Goal: Information Seeking & Learning: Get advice/opinions

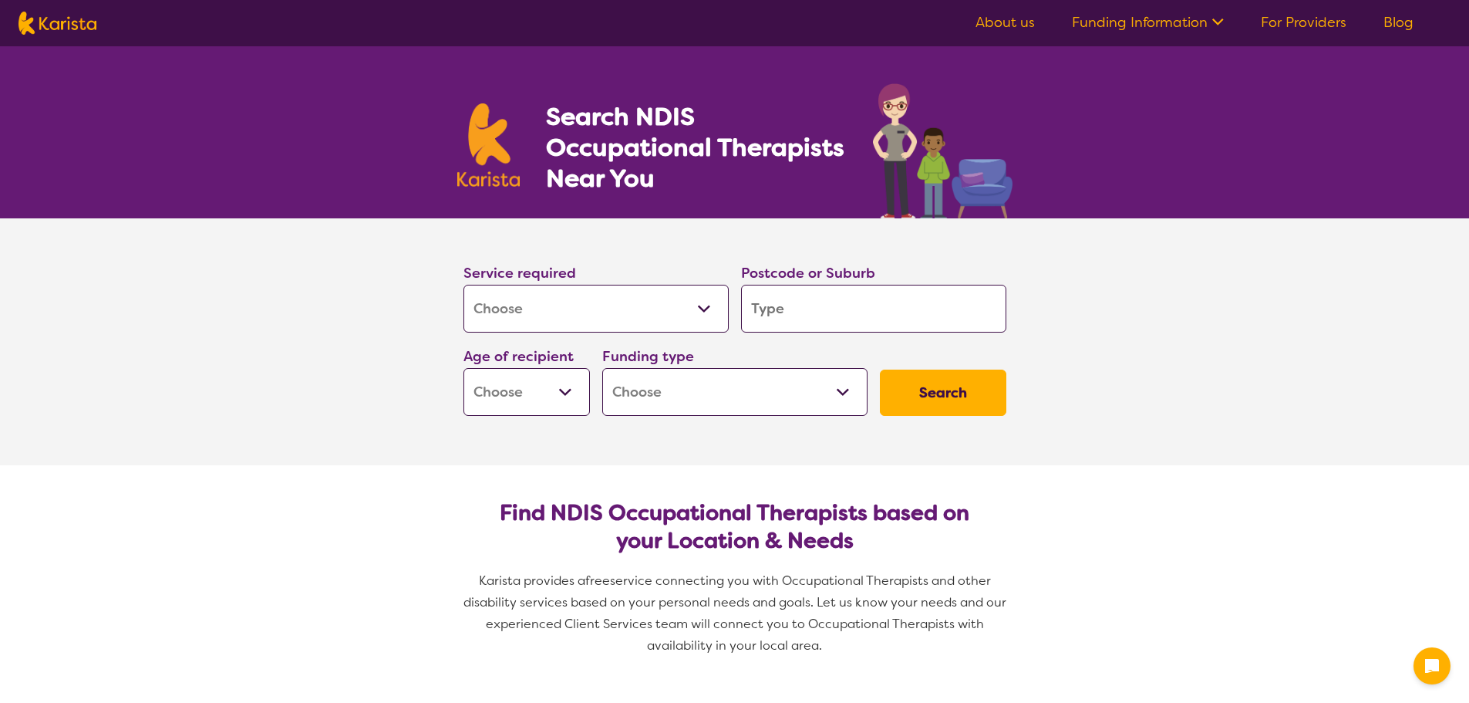
select select "[MEDICAL_DATA]"
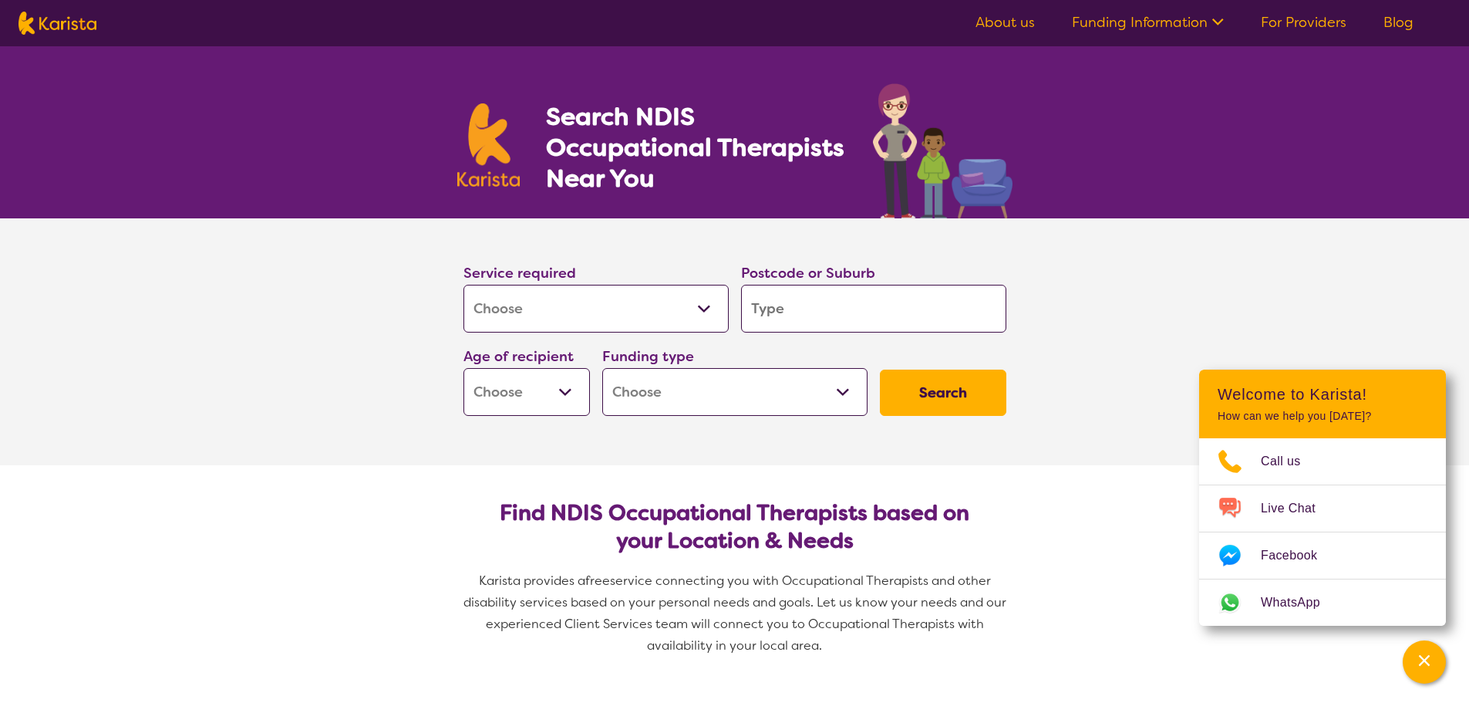
click at [1112, 24] on link "Funding Information" at bounding box center [1148, 22] width 152 height 19
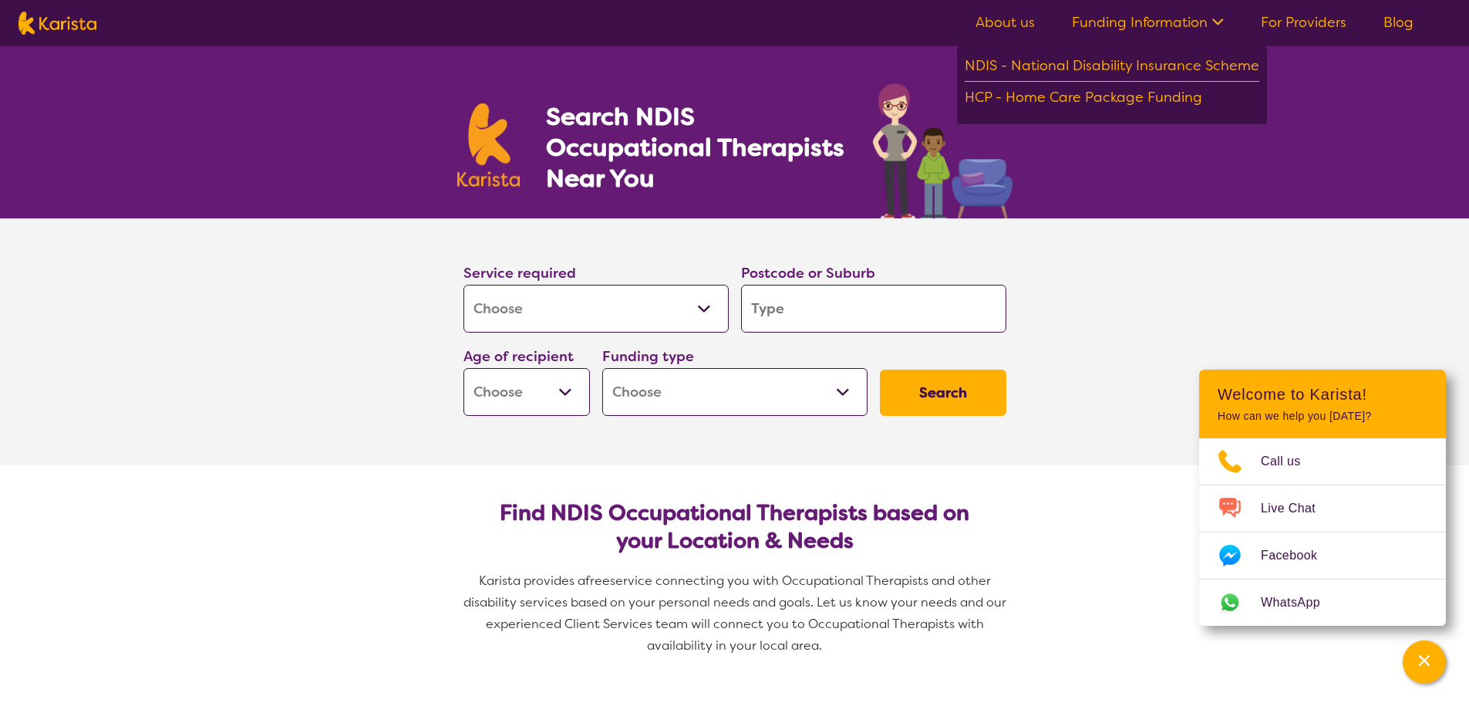
click at [1064, 59] on div "NDIS - National Disability Insurance Scheme" at bounding box center [1112, 68] width 295 height 28
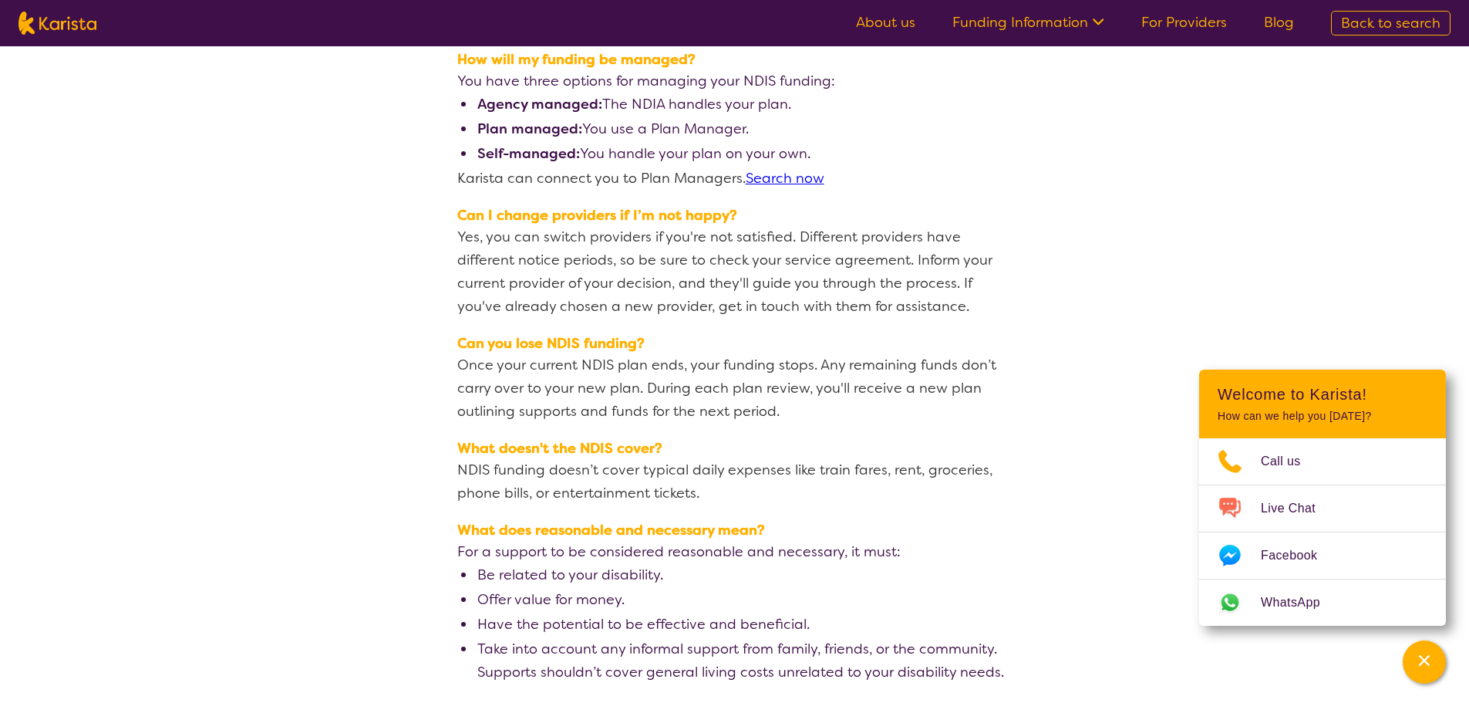
scroll to position [2610, 0]
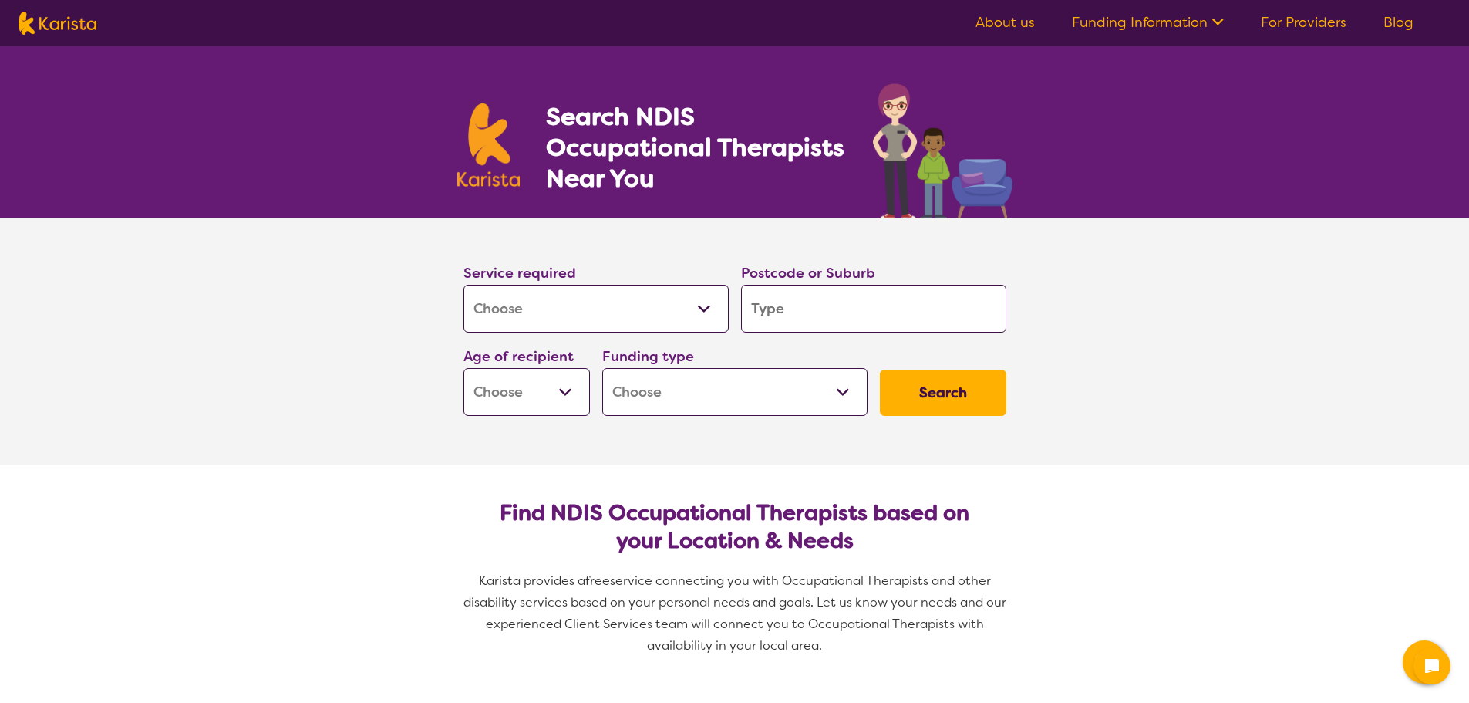
select select "[MEDICAL_DATA]"
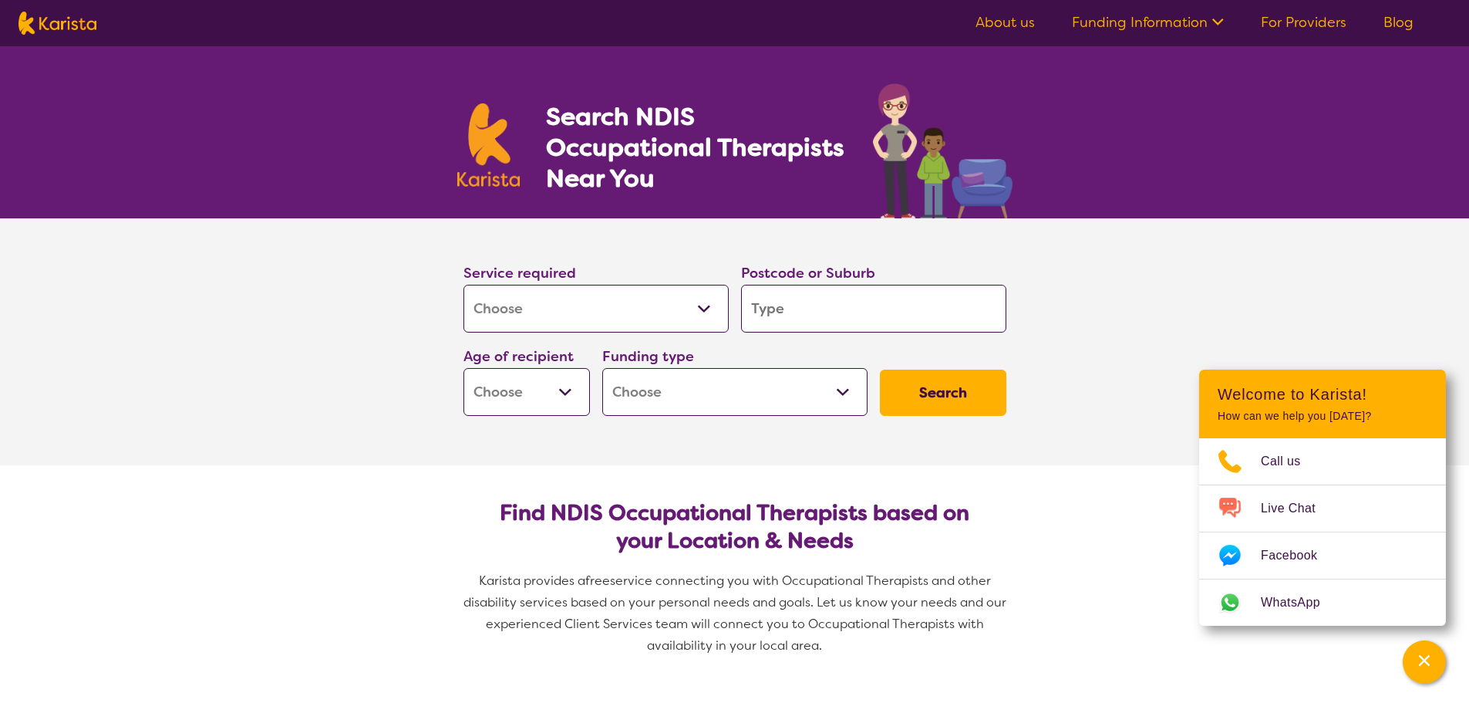
click at [651, 303] on select "Allied Health Assistant Assessment (ADHD or Autism) Behaviour support Counselli…" at bounding box center [596, 309] width 265 height 48
click at [805, 305] on input "search" at bounding box center [873, 309] width 265 height 48
type input "2136"
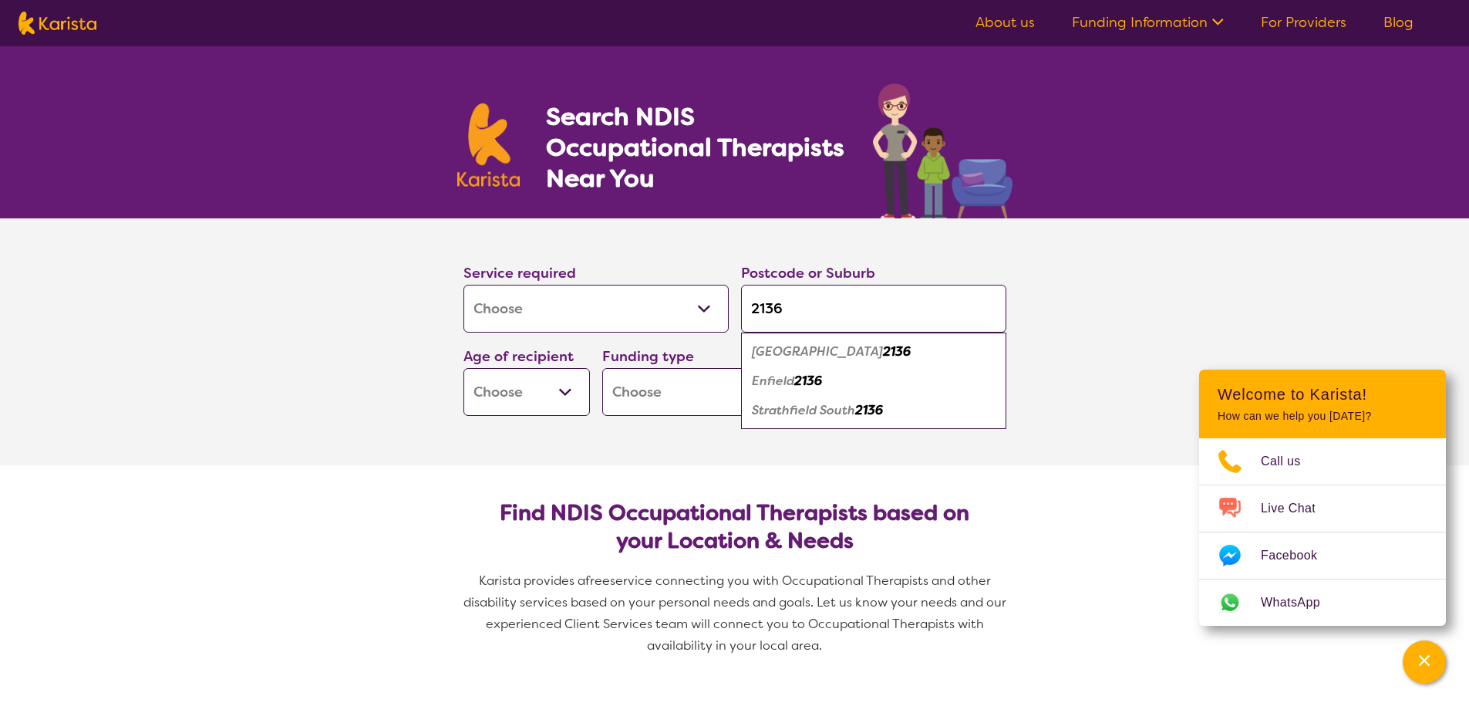
click at [545, 387] on select "Early Childhood - 0 to 9 Child - 10 to 11 Adolescent - 12 to 17 Adult - 18 to 6…" at bounding box center [527, 392] width 127 height 48
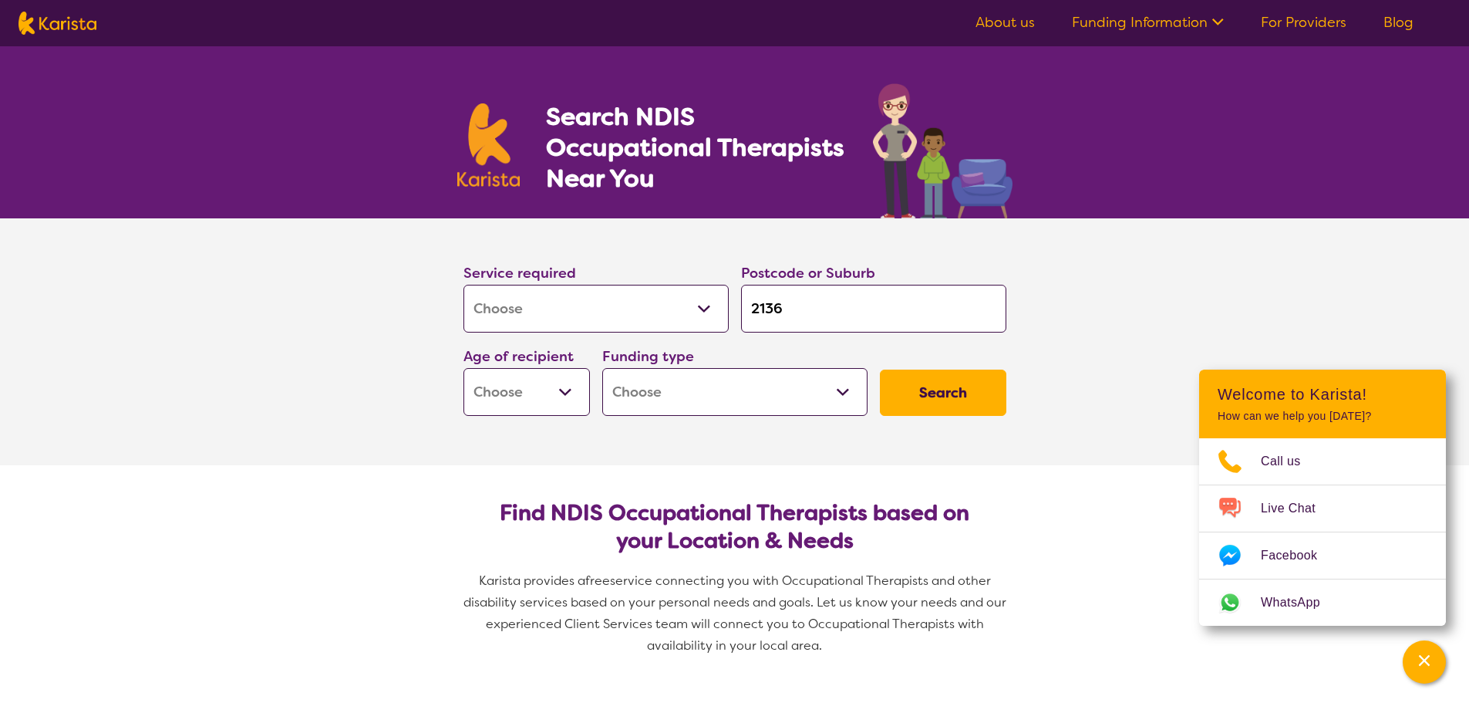
select select "EC"
click at [464, 368] on select "Early Childhood - 0 to 9 Child - 10 to 11 Adolescent - 12 to 17 Adult - 18 to 6…" at bounding box center [527, 392] width 127 height 48
select select "EC"
click at [714, 402] on select "Home Care Package (HCP) National Disability Insurance Scheme (NDIS) I don't know" at bounding box center [734, 392] width 265 height 48
select select "NDIS"
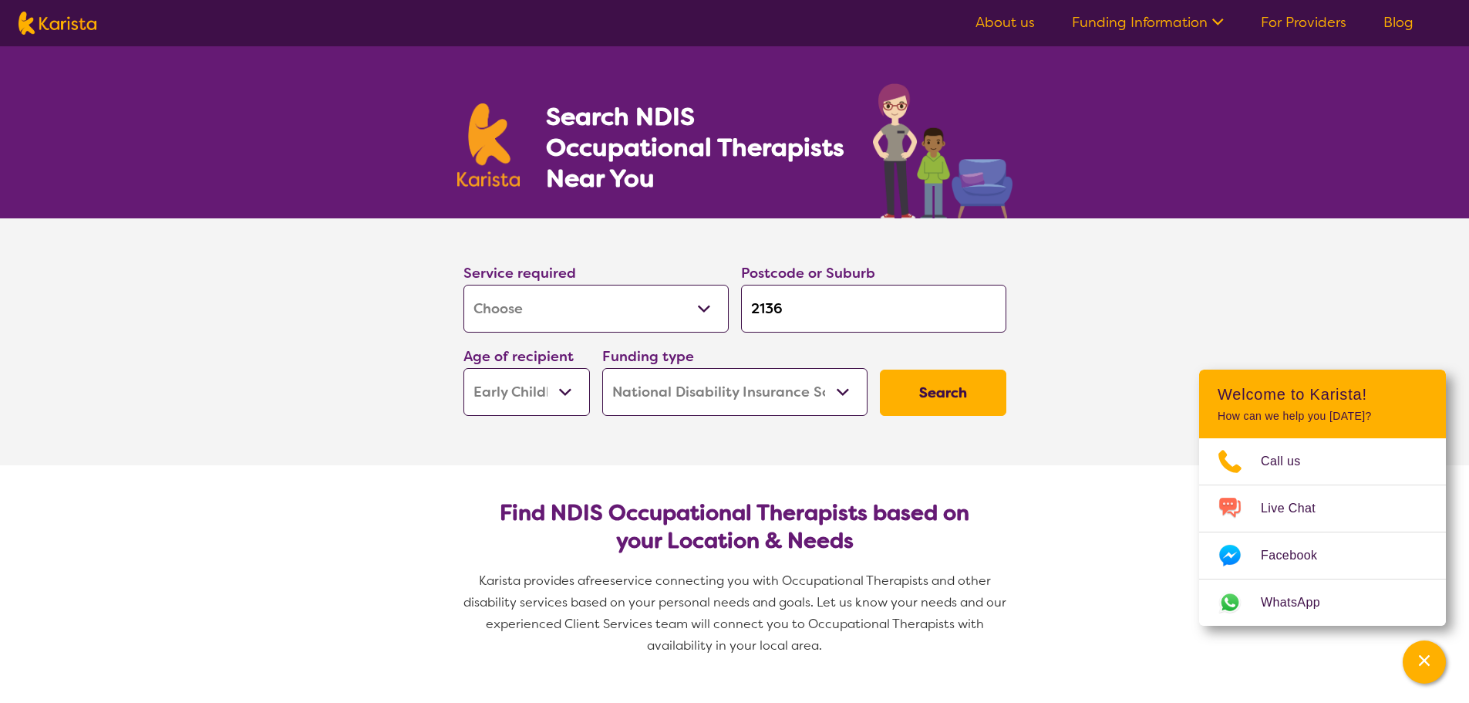
click at [602, 368] on select "Home Care Package (HCP) National Disability Insurance Scheme (NDIS) I don't know" at bounding box center [734, 392] width 265 height 48
select select "NDIS"
click at [959, 400] on button "Search" at bounding box center [943, 392] width 127 height 46
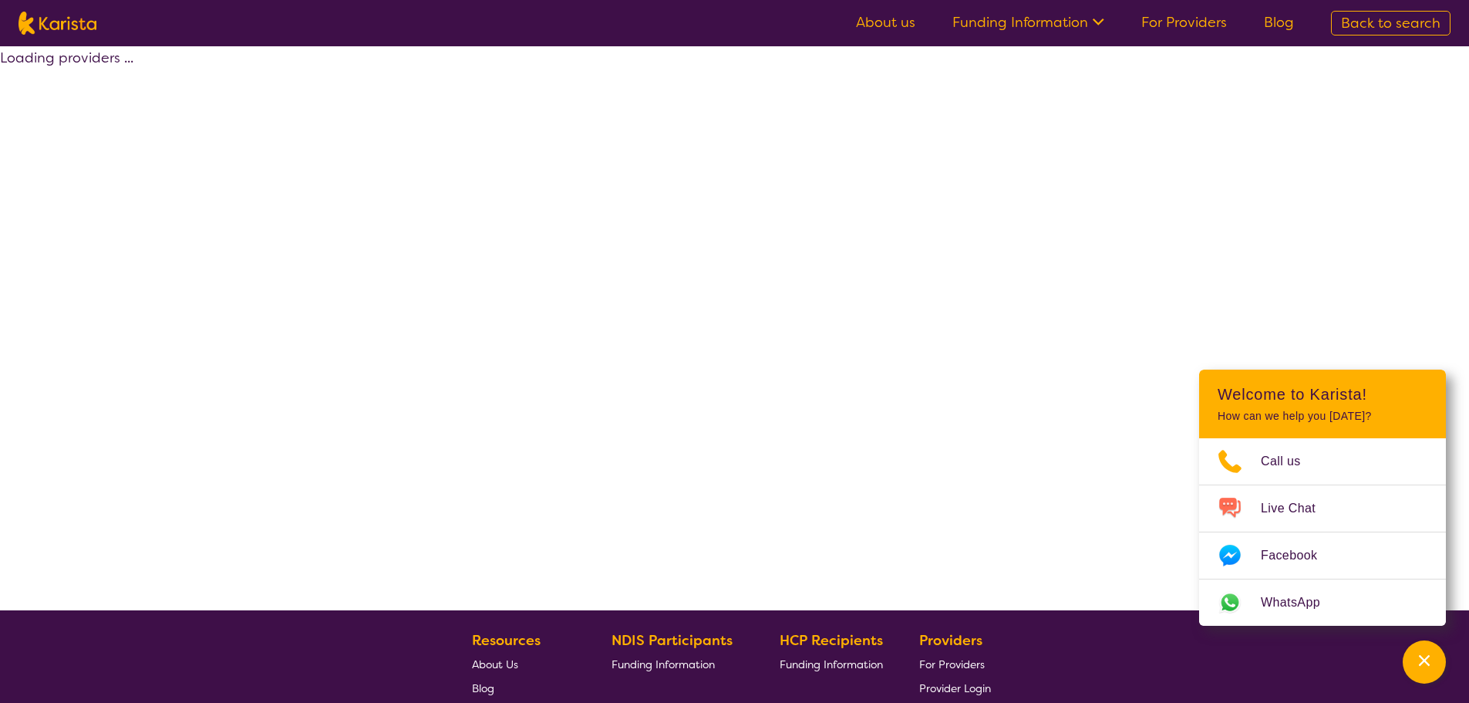
select select "by_score"
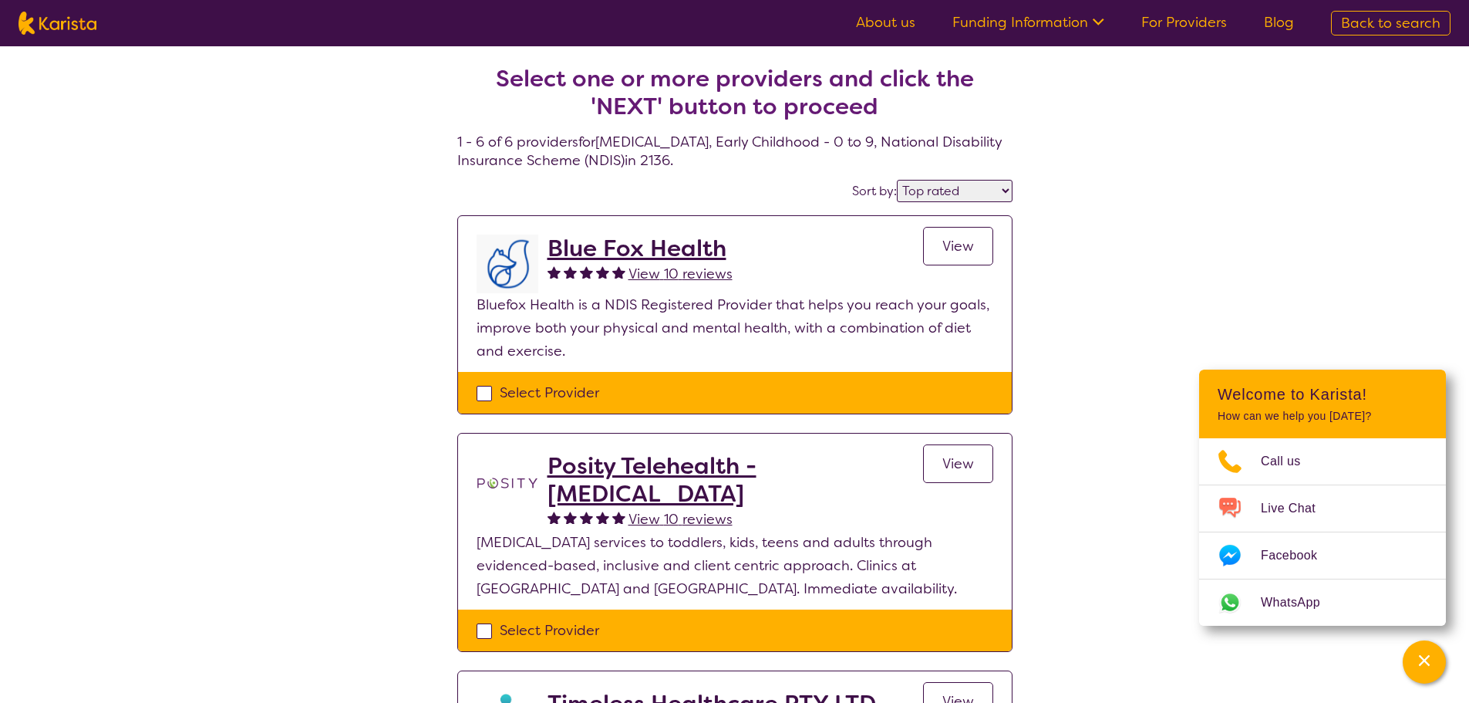
click at [940, 243] on link "View" at bounding box center [958, 246] width 70 height 39
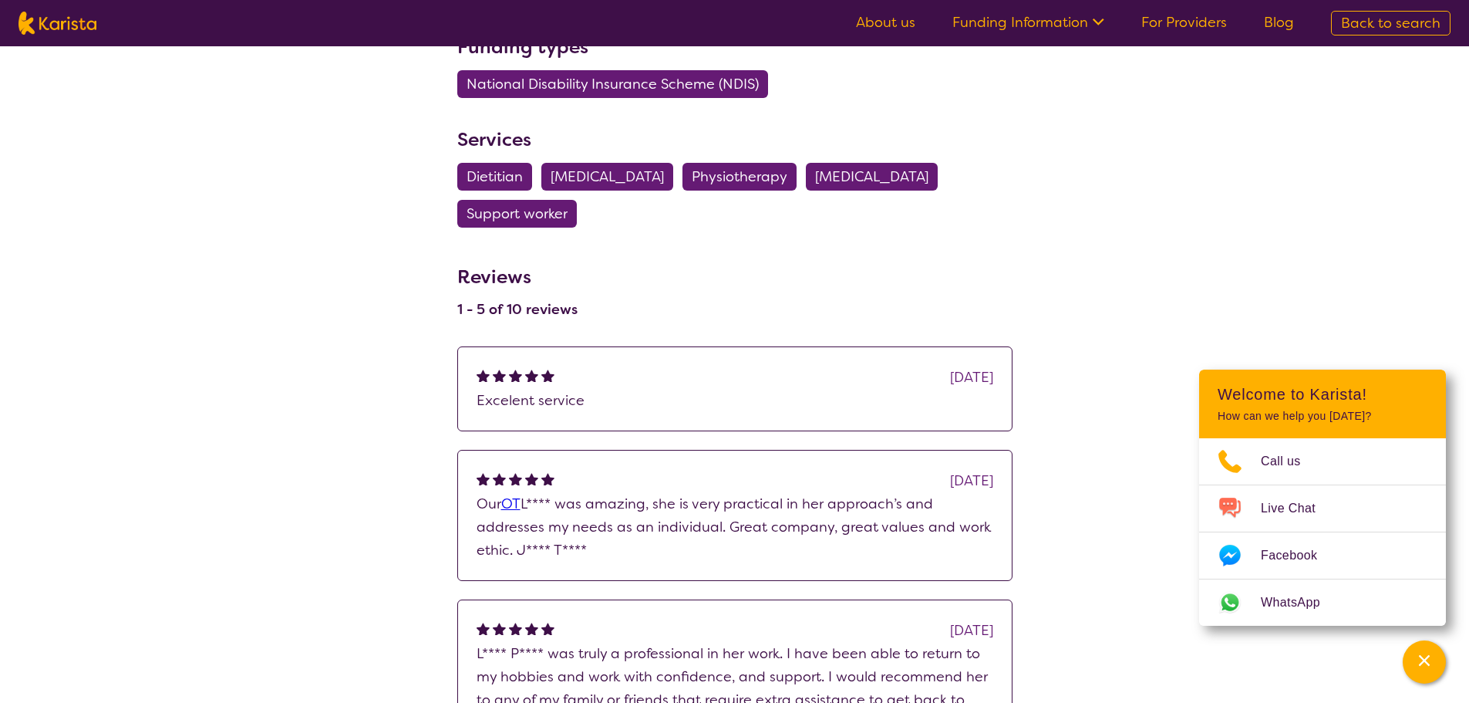
scroll to position [727, 0]
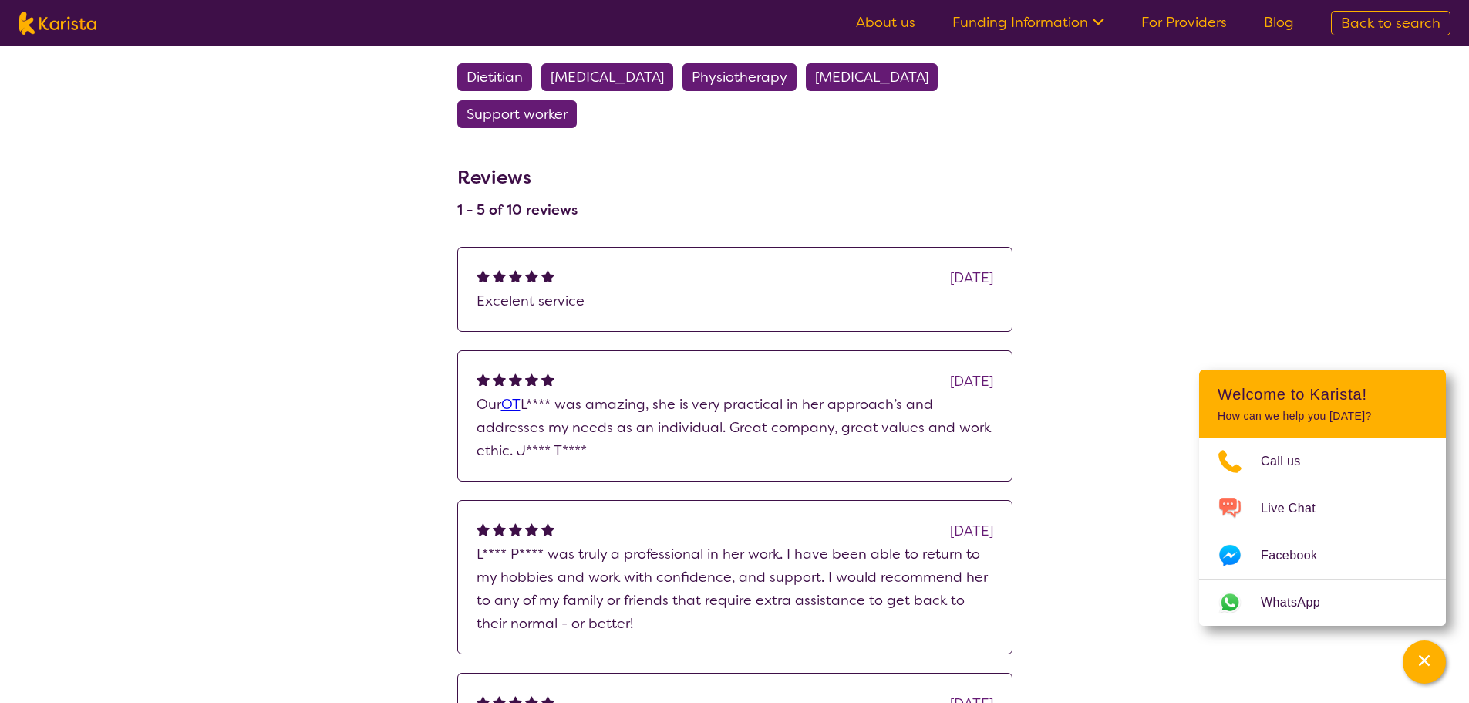
click at [282, 470] on div "search results Blue Fox Health View 10 reviews Review this provider Connect wit…" at bounding box center [734, 141] width 1469 height 1643
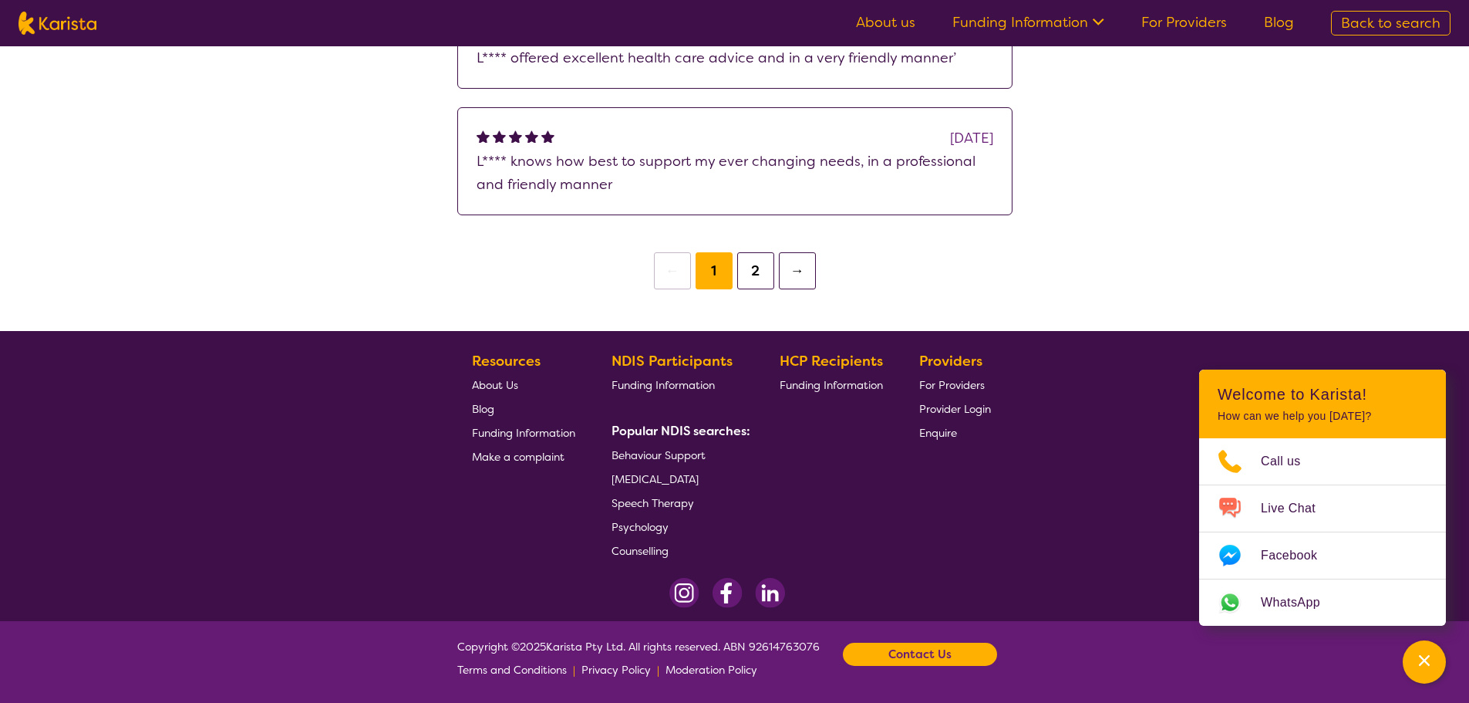
scroll to position [0, 0]
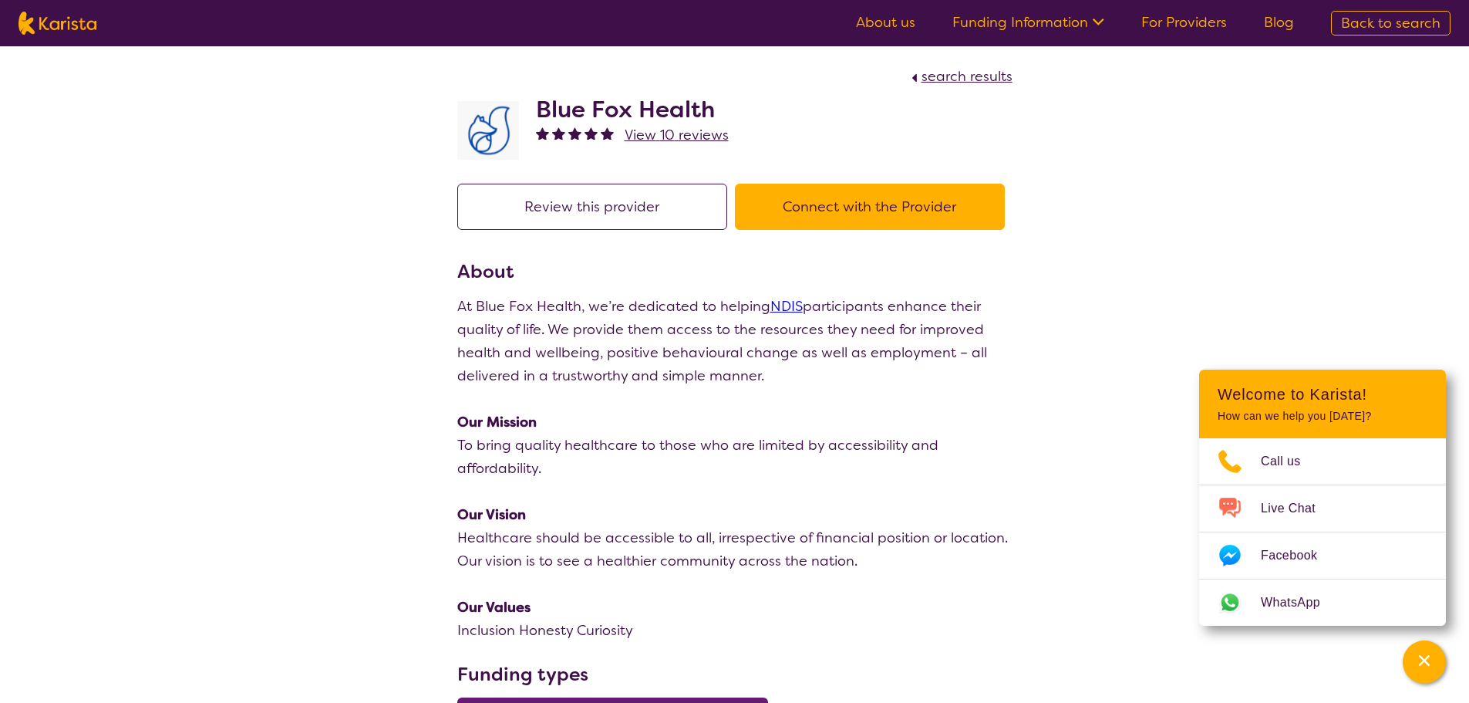
click at [845, 209] on button "Connect with the Provider" at bounding box center [870, 207] width 270 height 46
select select "by_score"
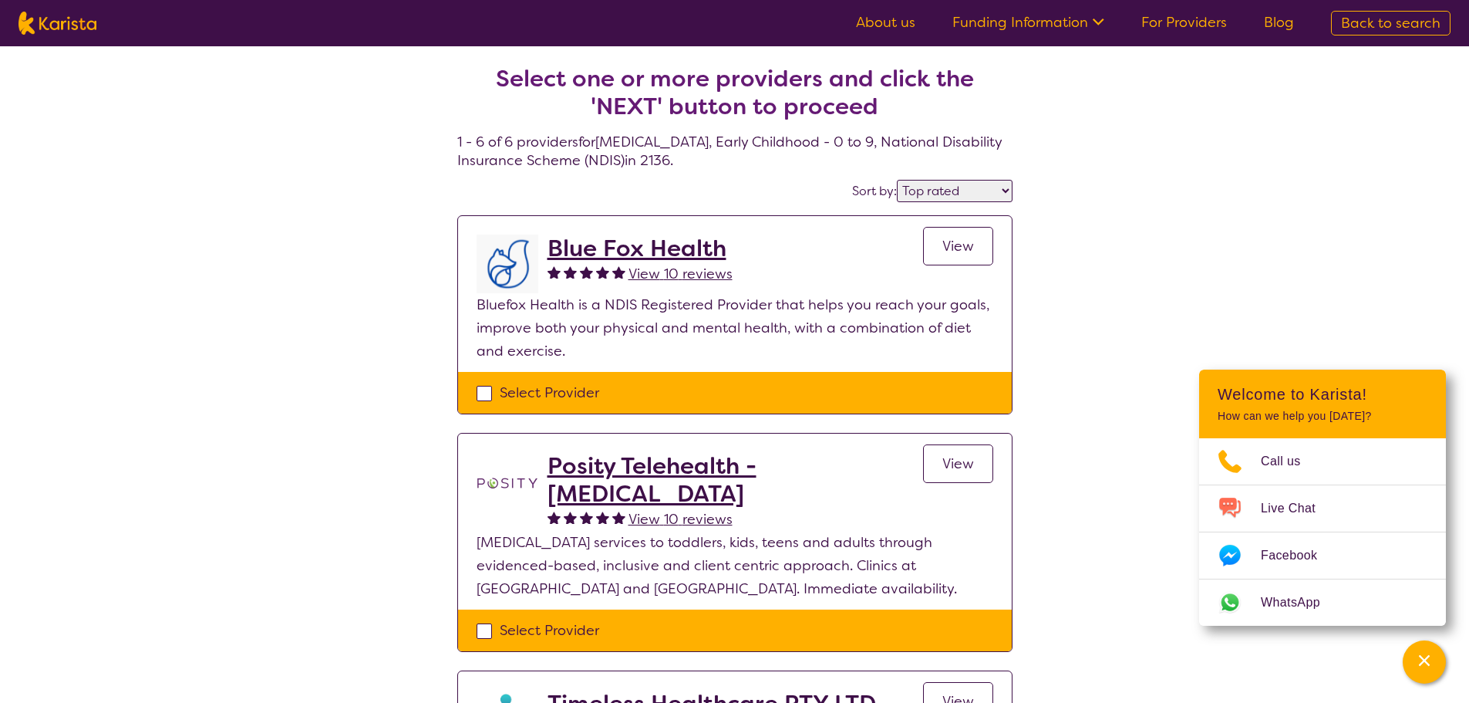
click at [615, 239] on h2 "Blue Fox Health" at bounding box center [640, 248] width 185 height 28
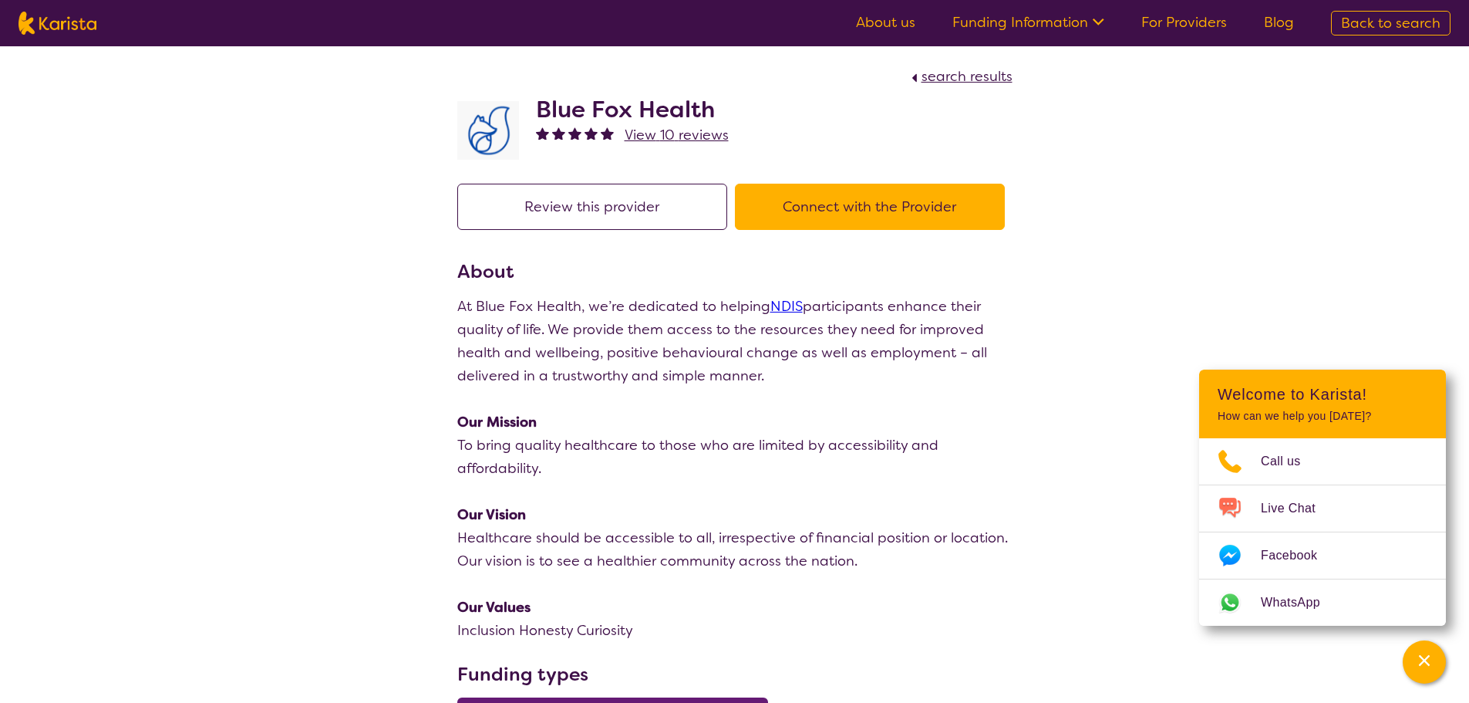
click at [578, 213] on button "Review this provider" at bounding box center [592, 207] width 270 height 46
select select "by_score"
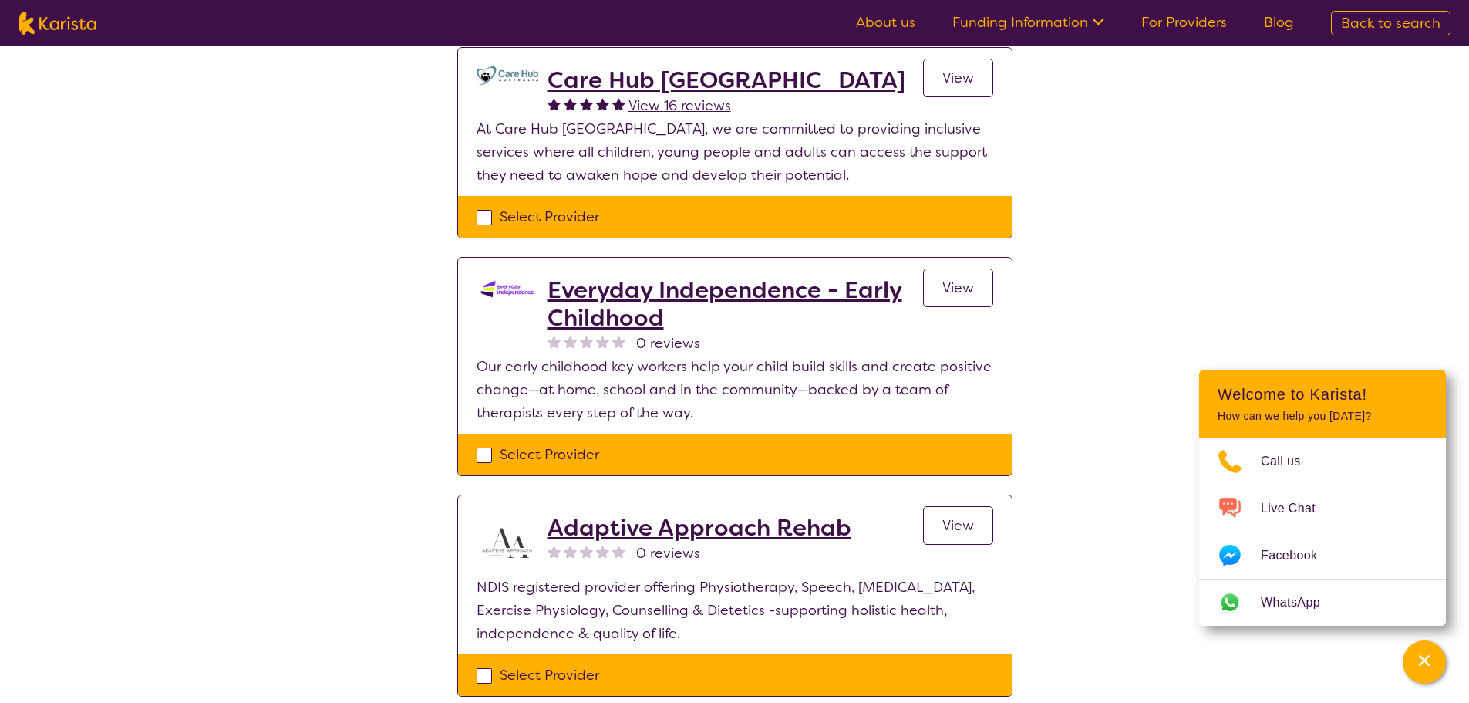
scroll to position [1016, 0]
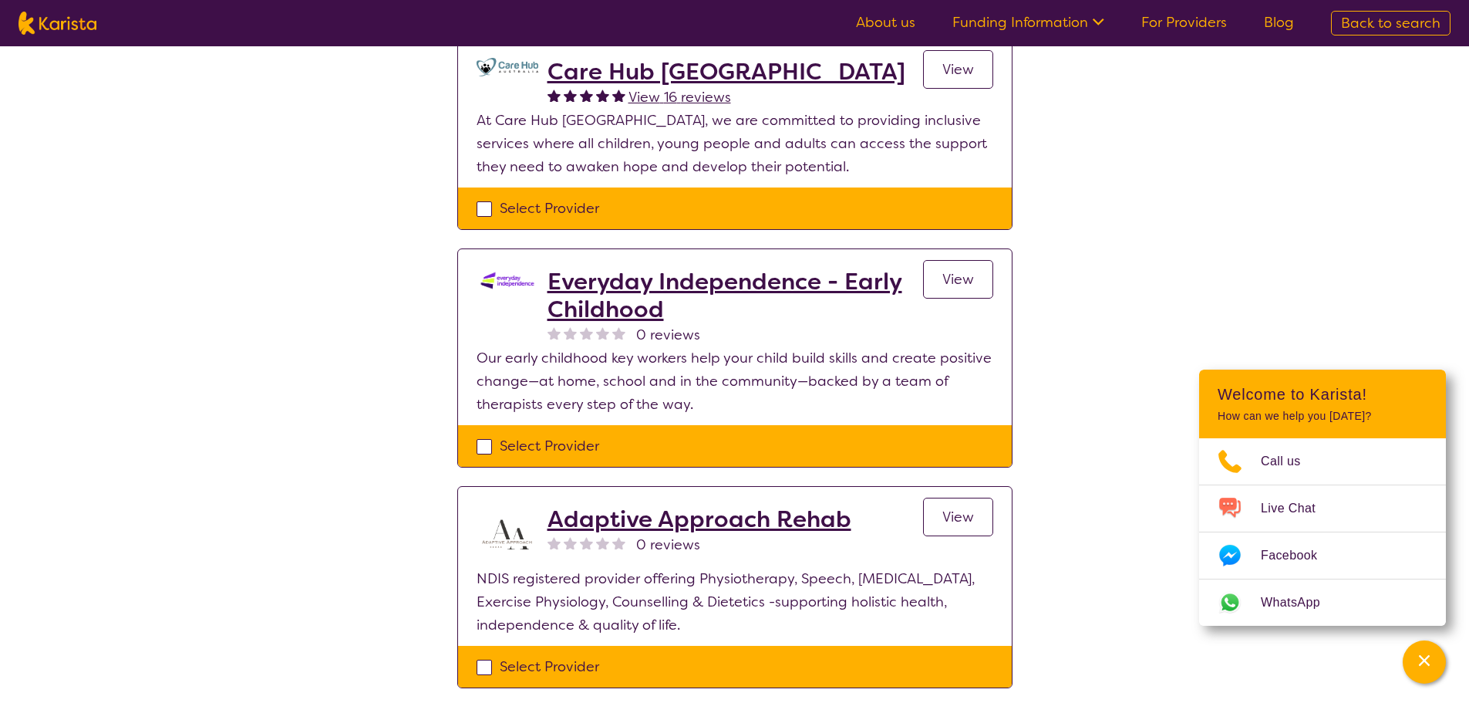
scroll to position [681, 0]
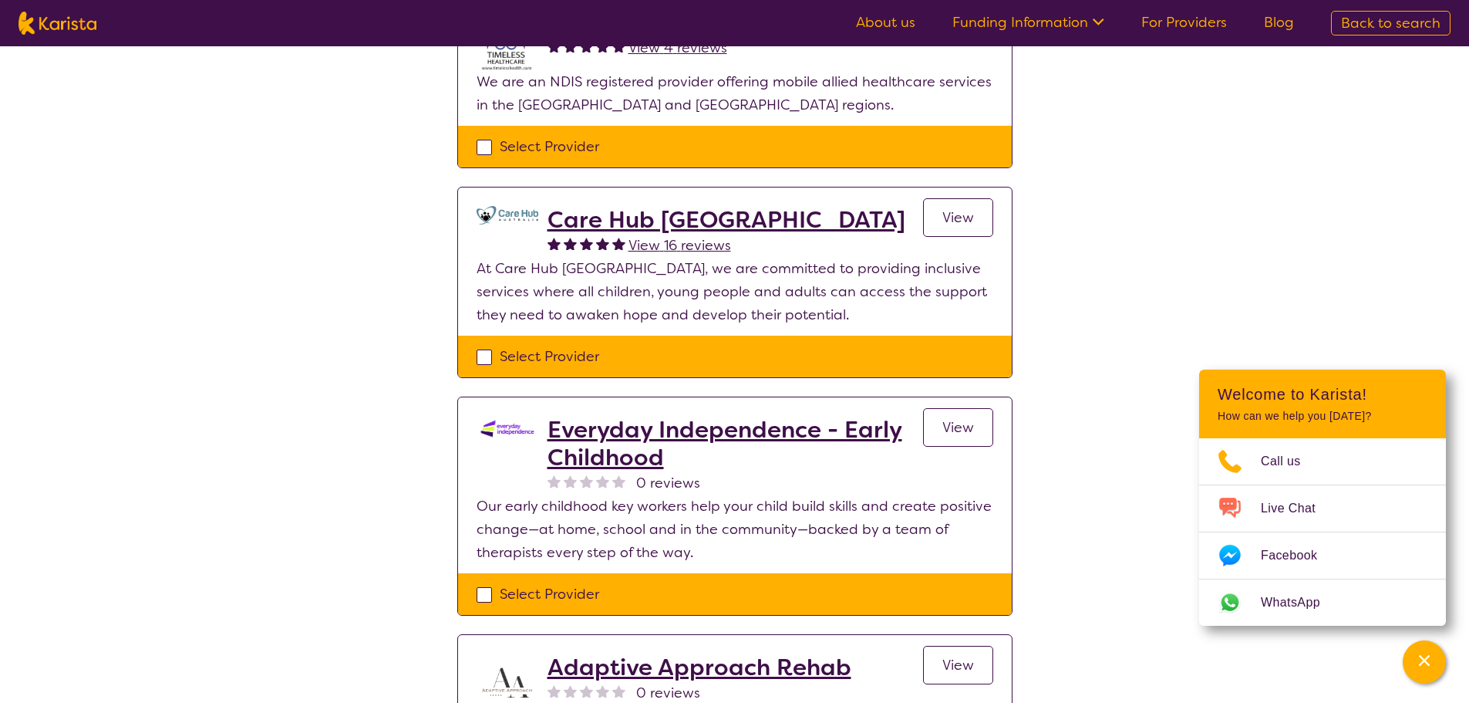
click at [673, 222] on h2 "Care Hub Australia" at bounding box center [727, 220] width 358 height 28
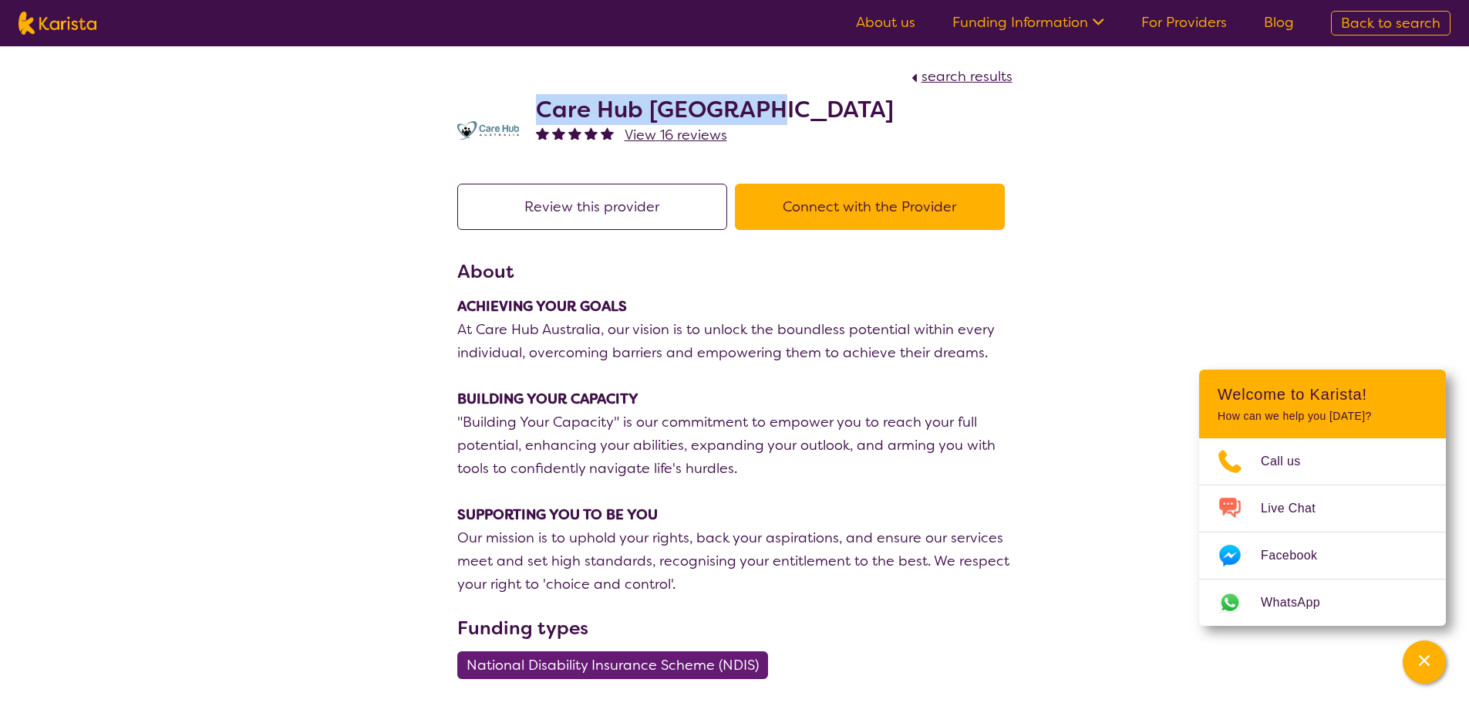
drag, startPoint x: 744, startPoint y: 106, endPoint x: 541, endPoint y: 94, distance: 204.0
click at [541, 96] on h2 "Care Hub Australia" at bounding box center [715, 110] width 358 height 28
copy h2 "Care Hub Australia"
click at [508, 195] on button "Review this provider" at bounding box center [592, 207] width 270 height 46
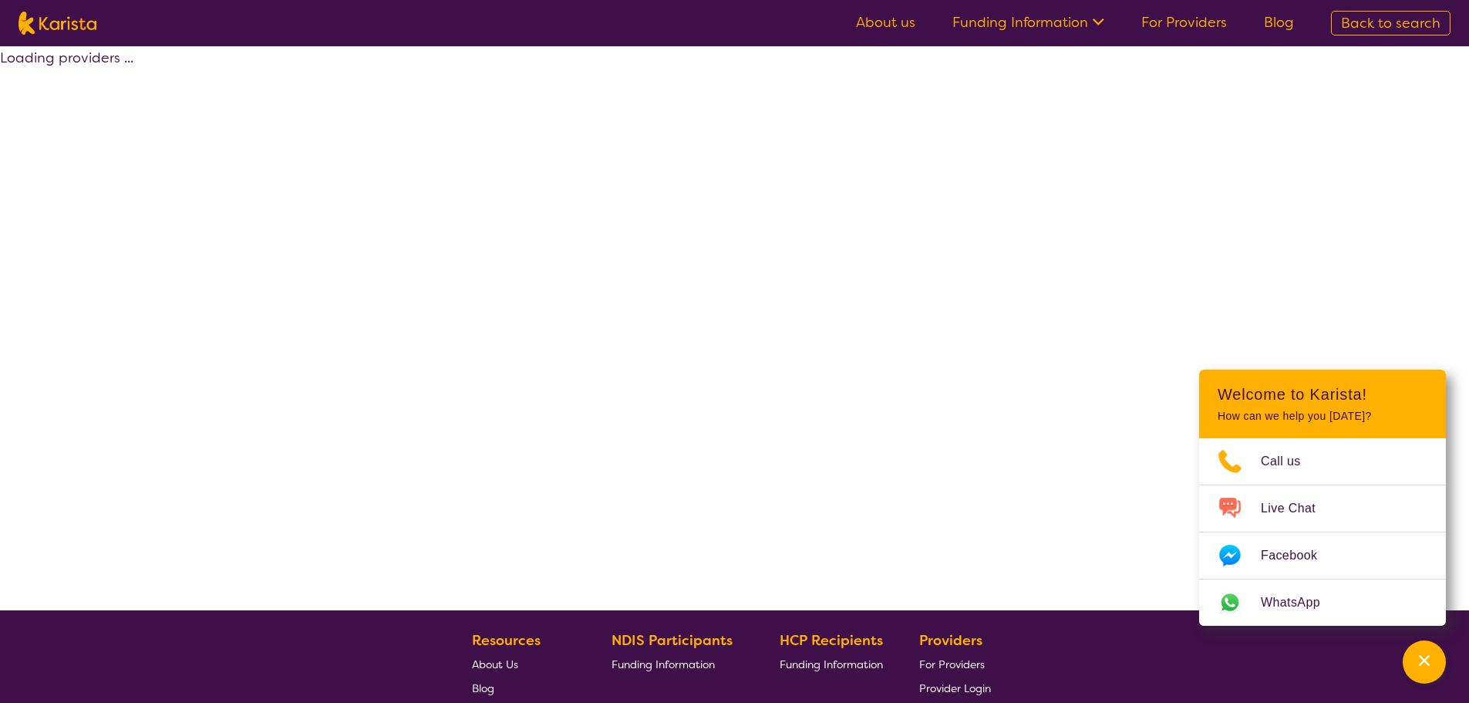
scroll to position [279, 0]
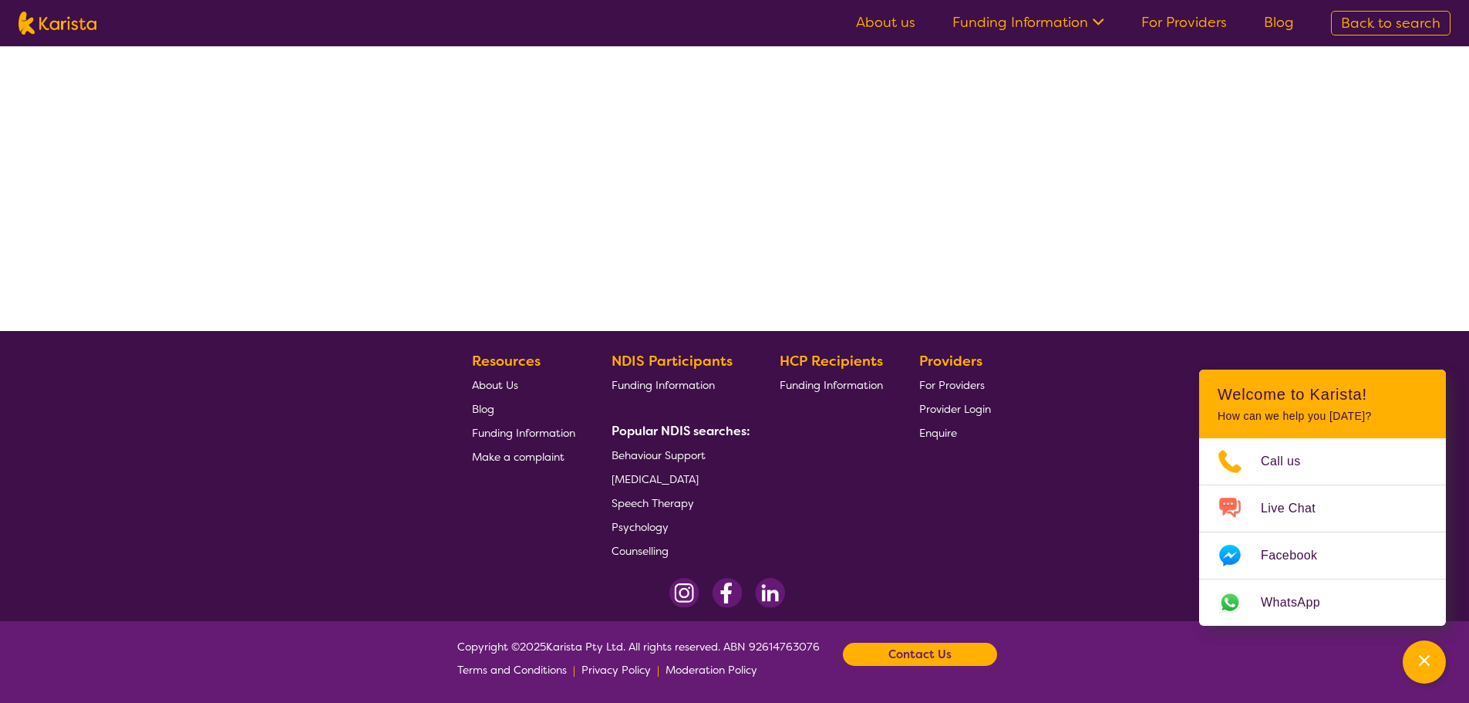
select select "by_score"
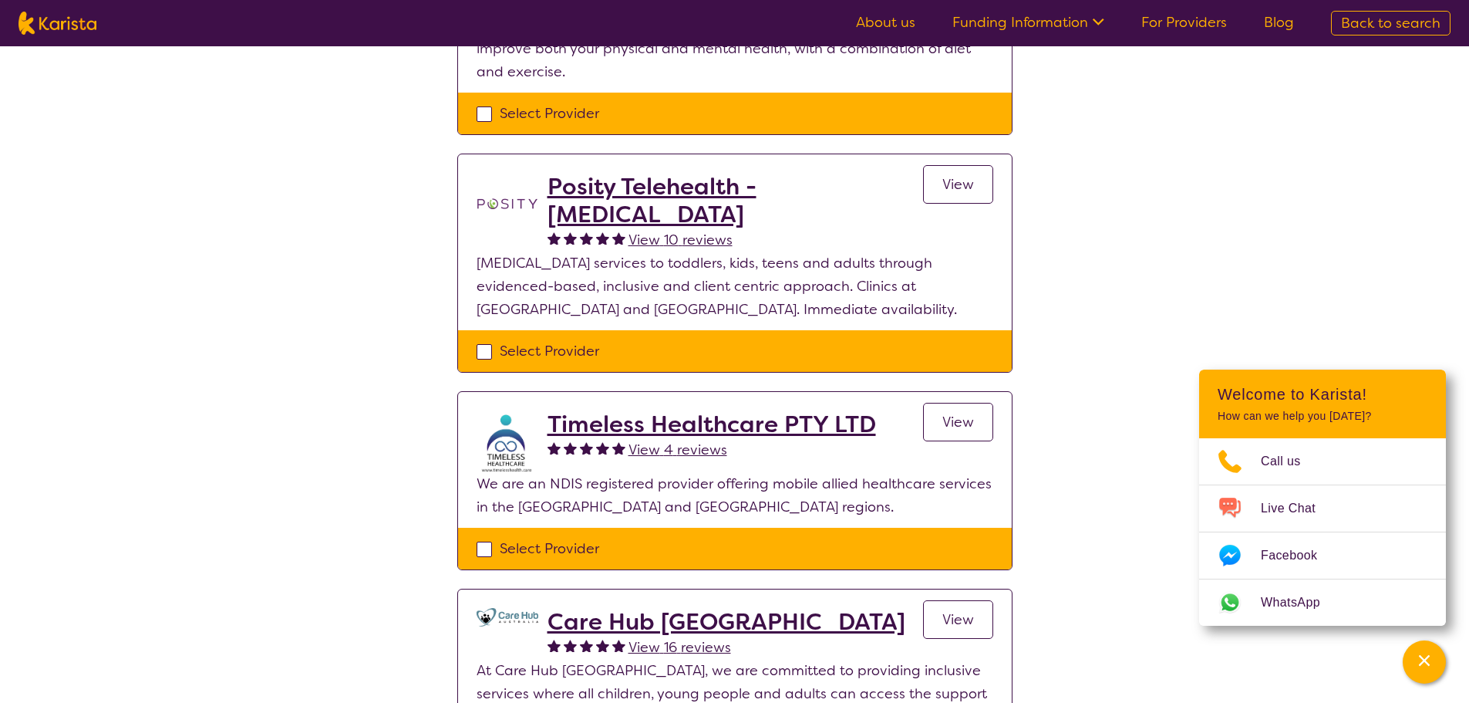
scroll to position [0, 0]
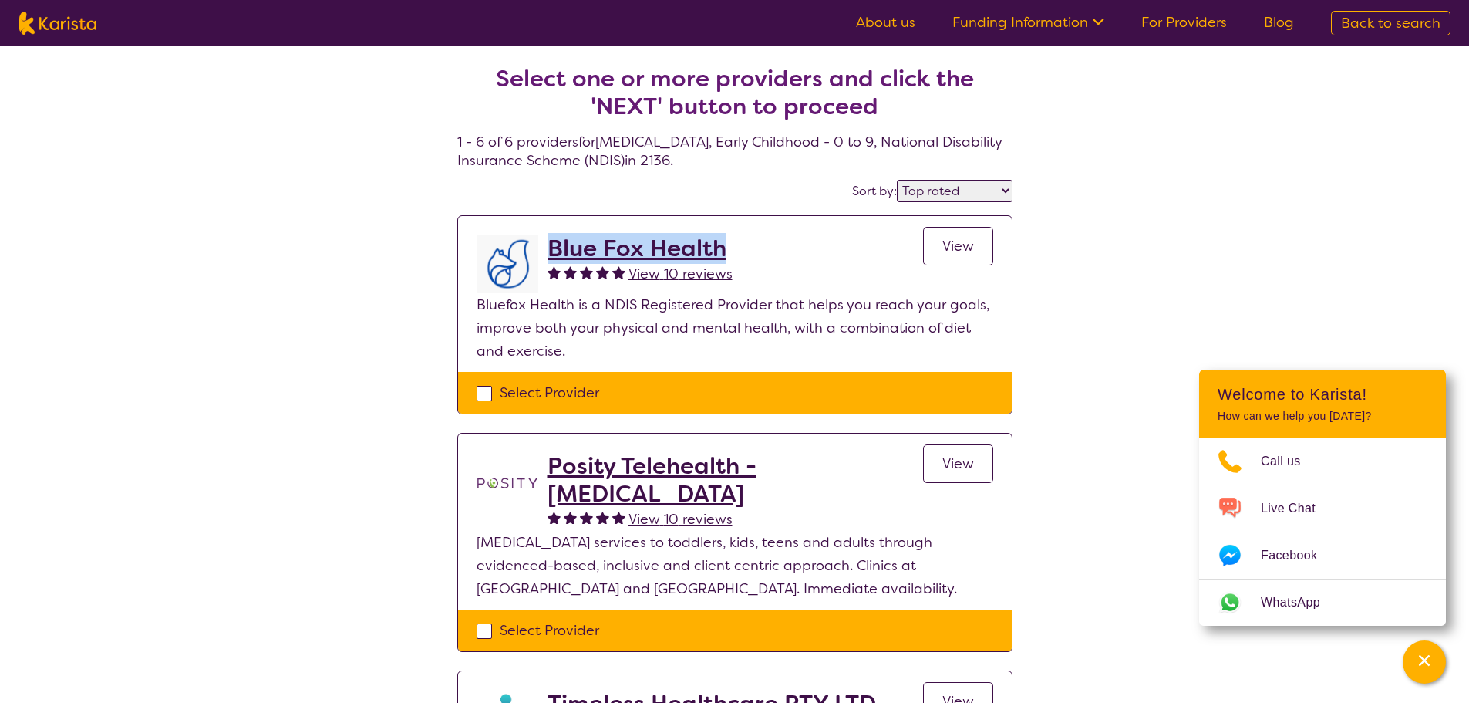
drag, startPoint x: 731, startPoint y: 245, endPoint x: 553, endPoint y: 242, distance: 178.2
click at [553, 242] on div "Blue Fox Health View 10 reviews View" at bounding box center [771, 263] width 446 height 59
copy h2 "Blue Fox Health"
drag, startPoint x: 1174, startPoint y: 433, endPoint x: 1095, endPoint y: 441, distance: 79.9
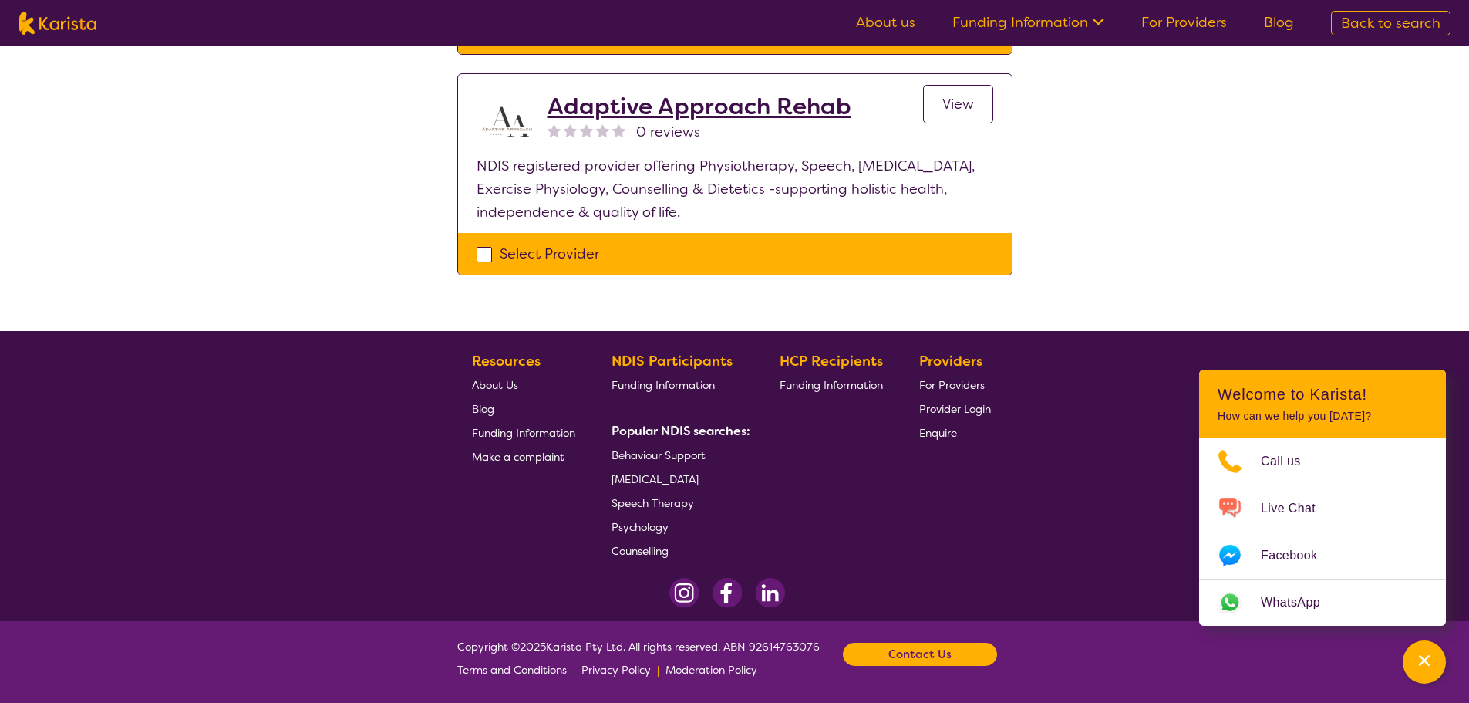
scroll to position [104, 0]
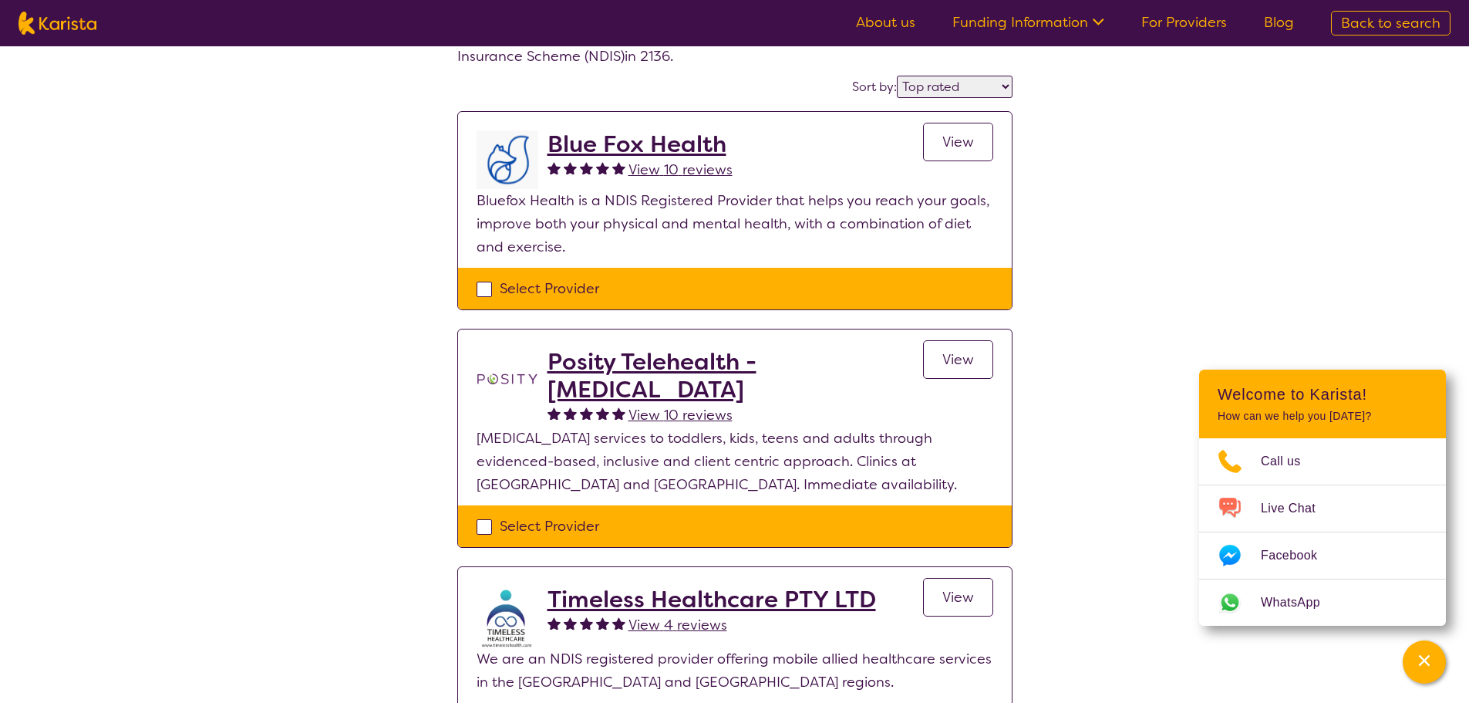
click at [920, 412] on div "View 10 reviews" at bounding box center [736, 414] width 376 height 23
click at [855, 364] on h2 "Posity Telehealth - Occupational Therapy" at bounding box center [736, 376] width 376 height 56
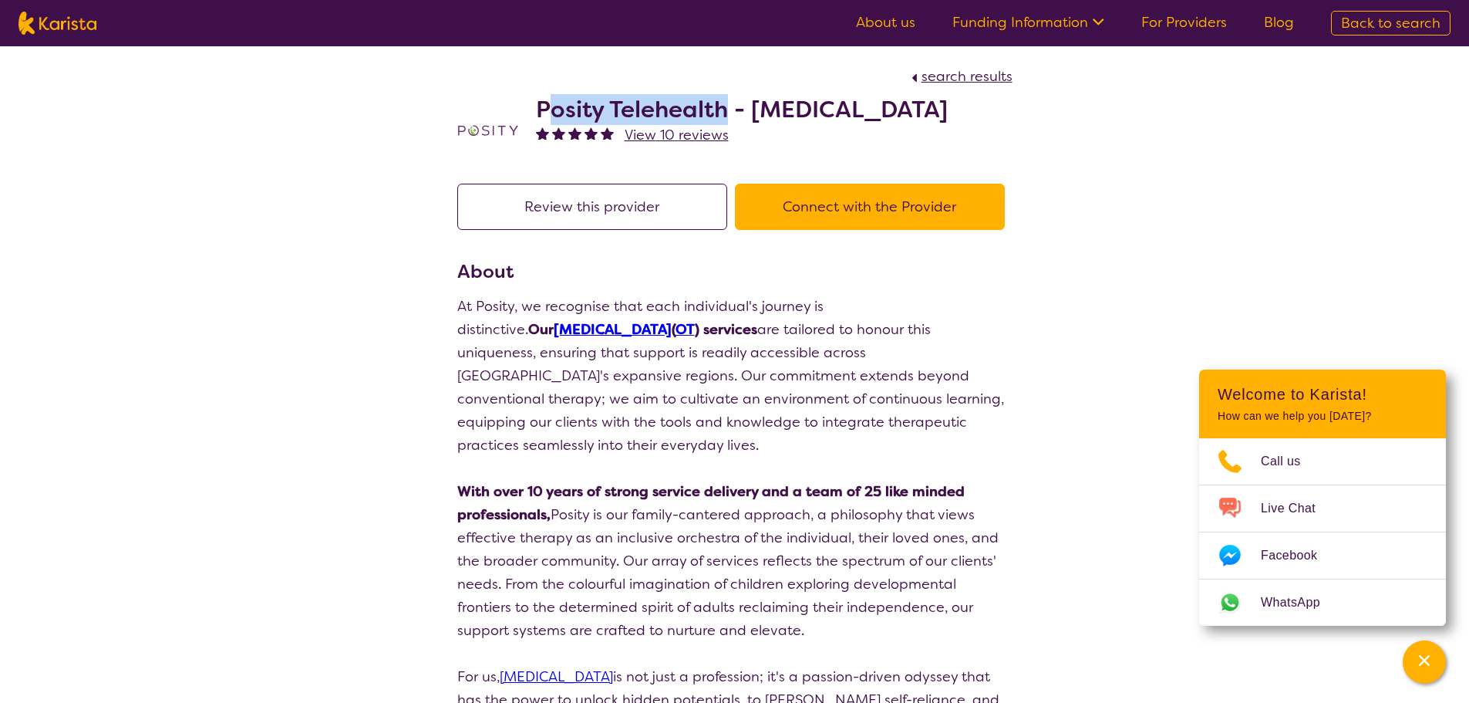
drag, startPoint x: 730, startPoint y: 115, endPoint x: 546, endPoint y: 115, distance: 183.6
click at [546, 115] on h2 "Posity Telehealth - Occupational Therapy" at bounding box center [742, 110] width 412 height 28
click at [547, 115] on h2 "Posity Telehealth - Occupational Therapy" at bounding box center [742, 110] width 412 height 28
drag, startPoint x: 730, startPoint y: 110, endPoint x: 540, endPoint y: 110, distance: 190.5
click at [540, 110] on h2 "Posity Telehealth - Occupational Therapy" at bounding box center [742, 110] width 412 height 28
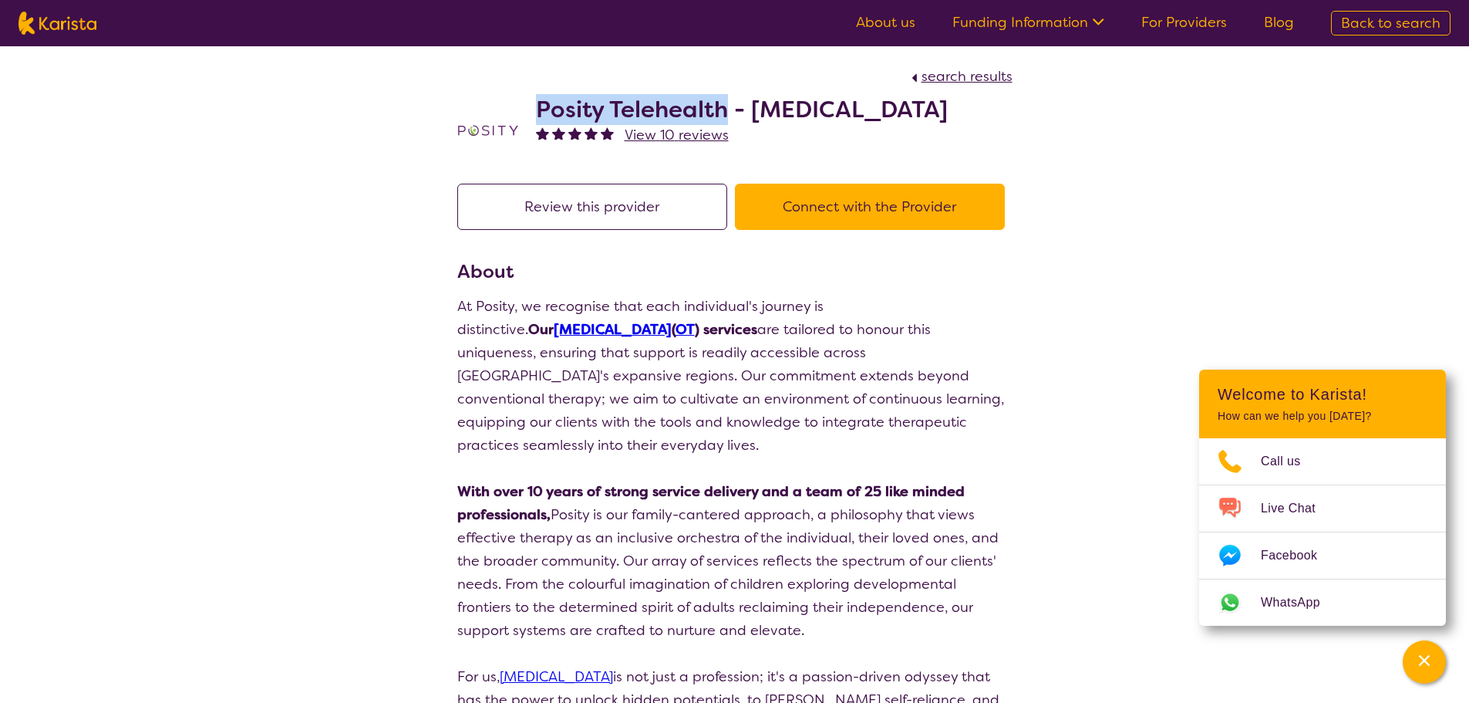
click at [577, 202] on button "Review this provider" at bounding box center [592, 207] width 270 height 46
select select "by_score"
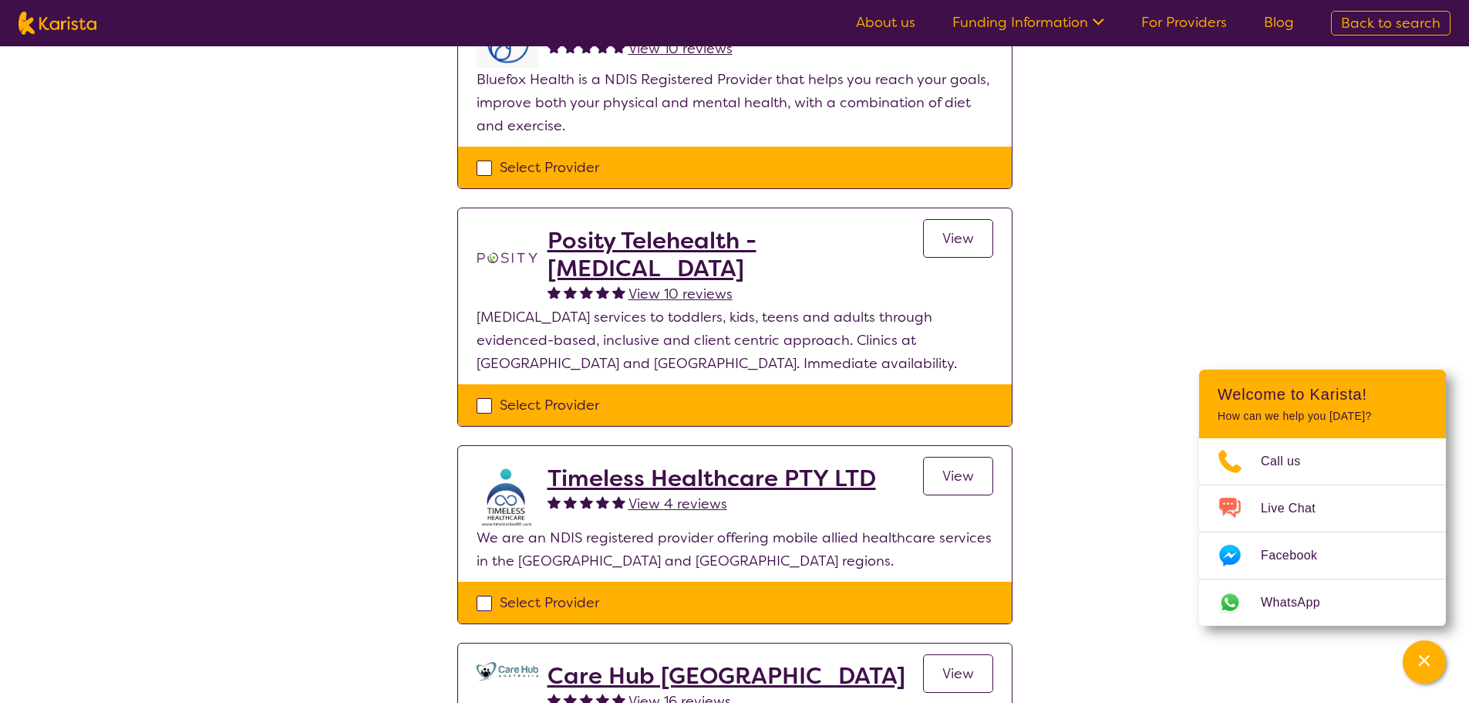
scroll to position [315, 0]
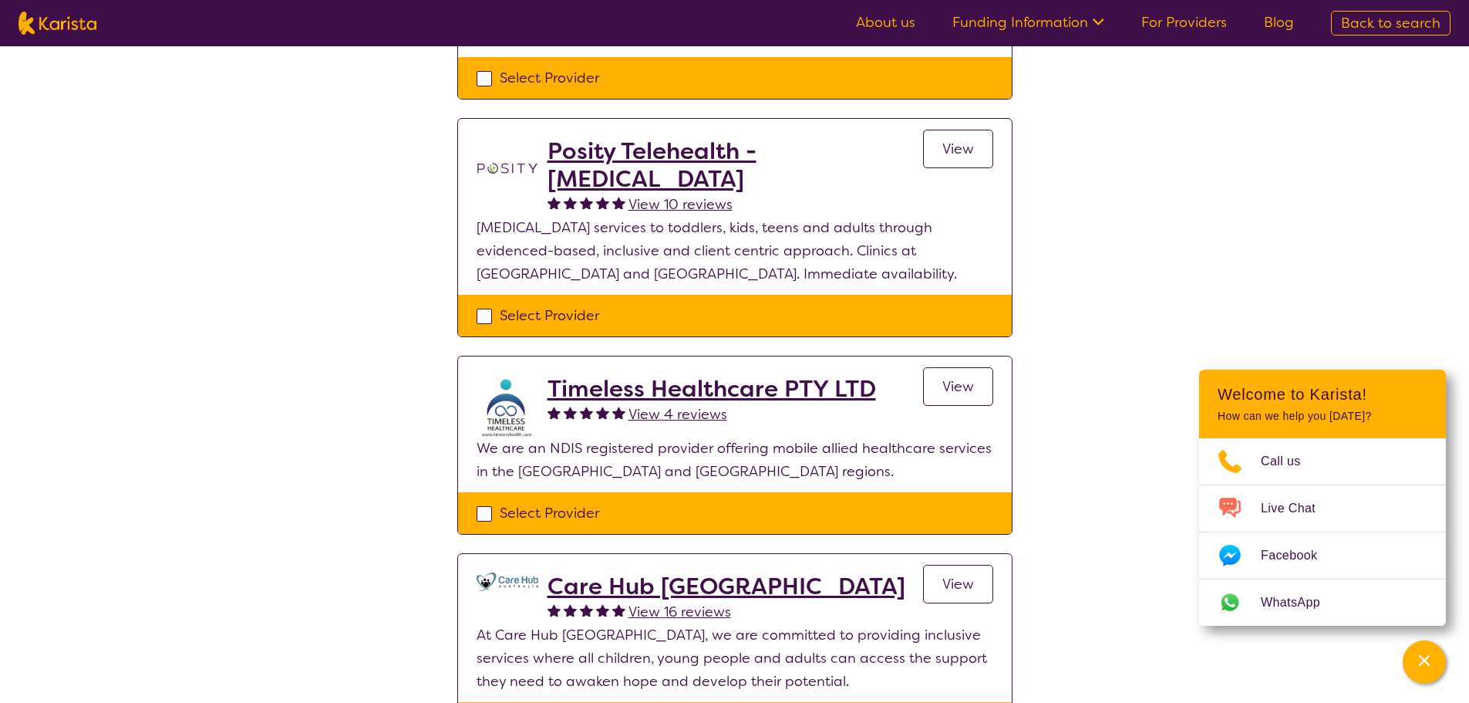
click at [773, 386] on h2 "Timeless Healthcare PTY LTD" at bounding box center [712, 389] width 329 height 28
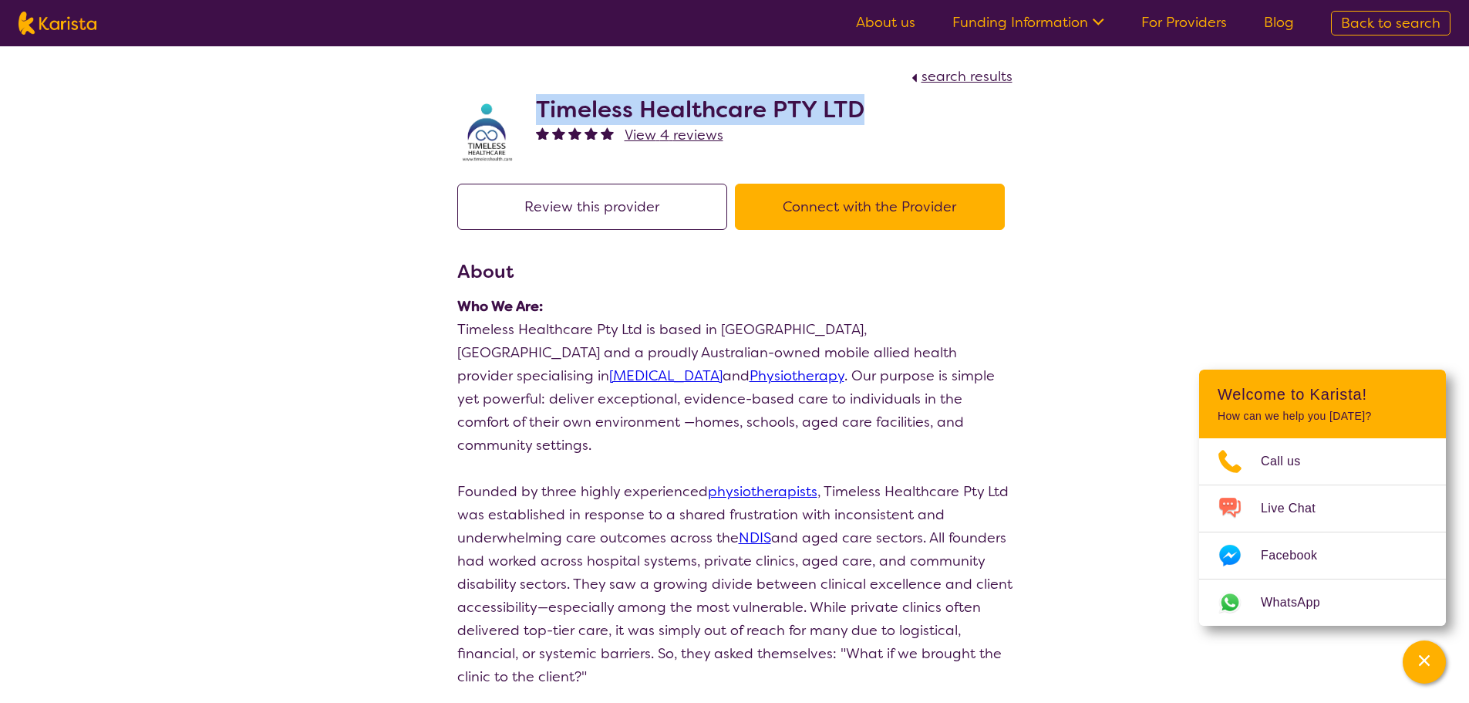
drag, startPoint x: 860, startPoint y: 112, endPoint x: 540, endPoint y: 111, distance: 320.1
click at [540, 111] on h2 "Timeless Healthcare PTY LTD" at bounding box center [700, 110] width 329 height 28
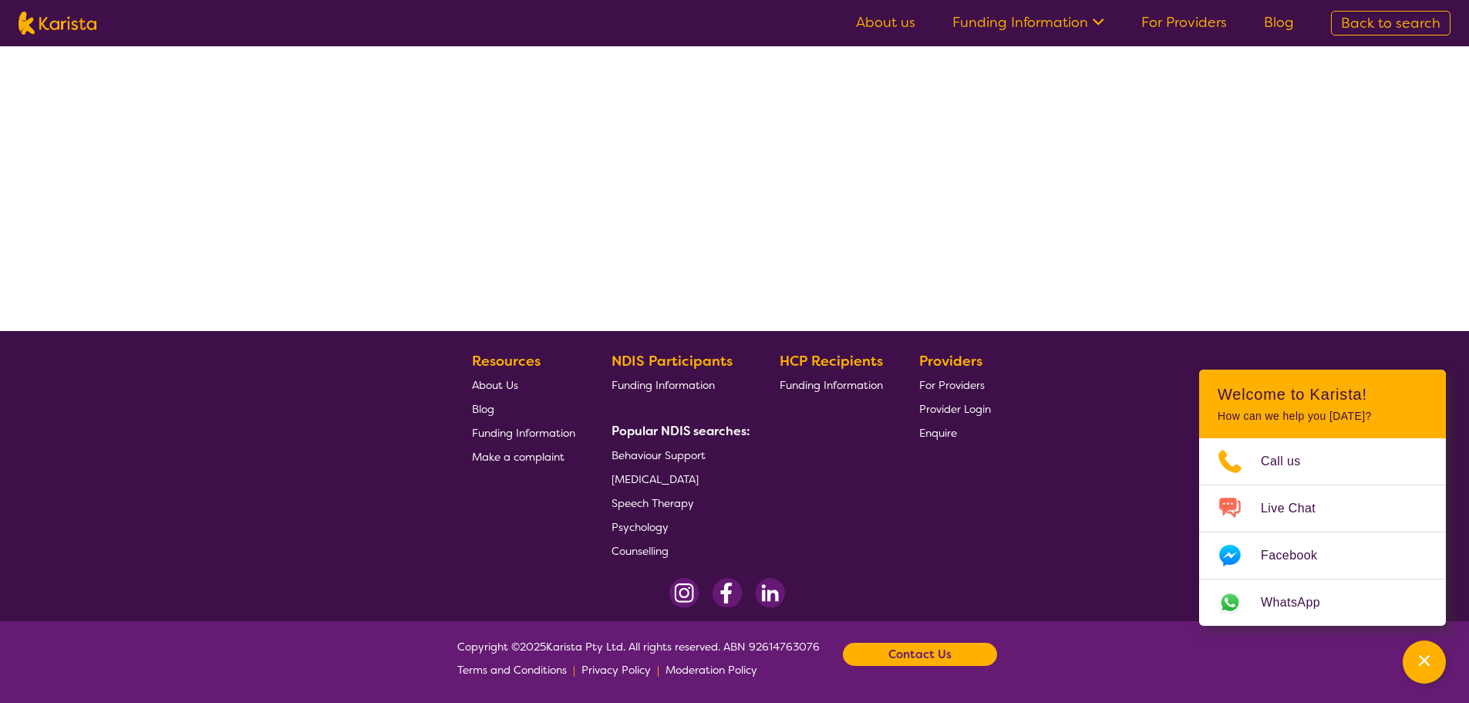
select select "by_score"
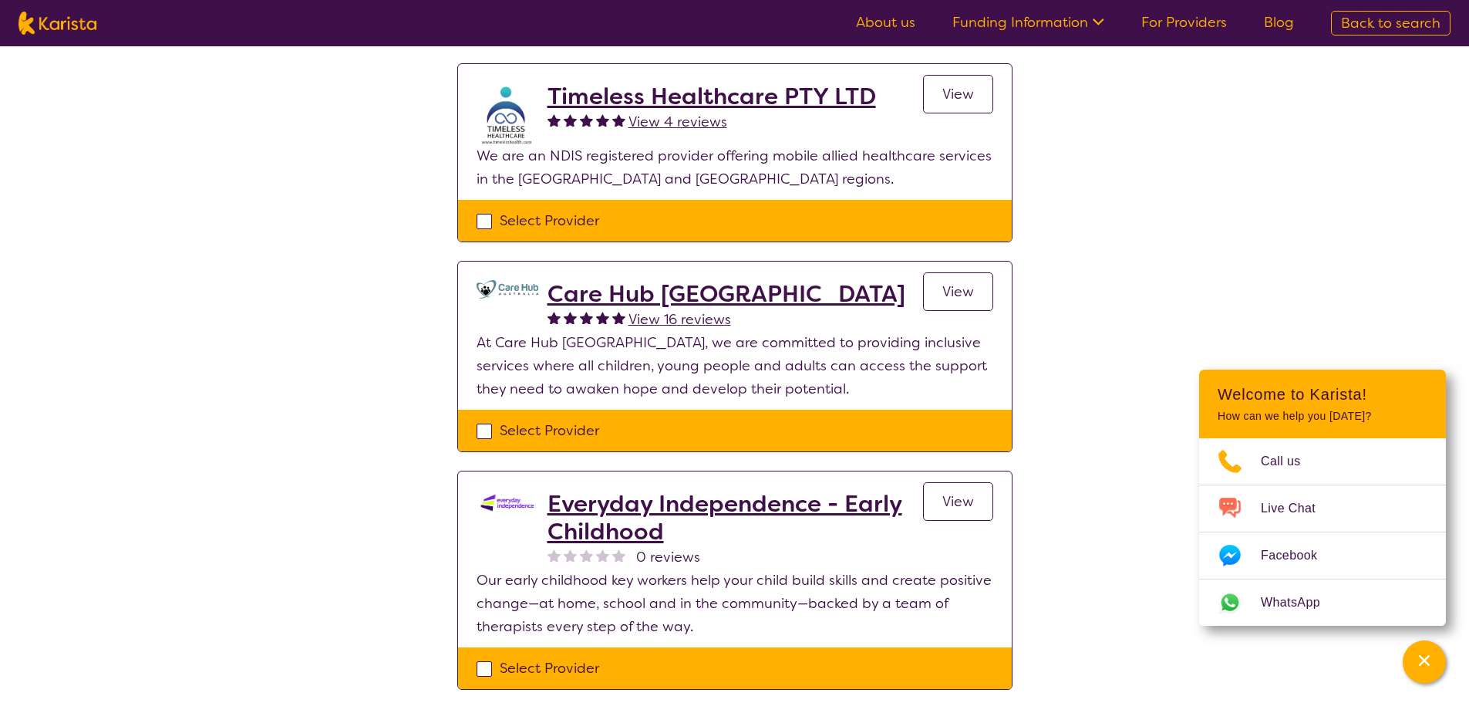
scroll to position [0, 0]
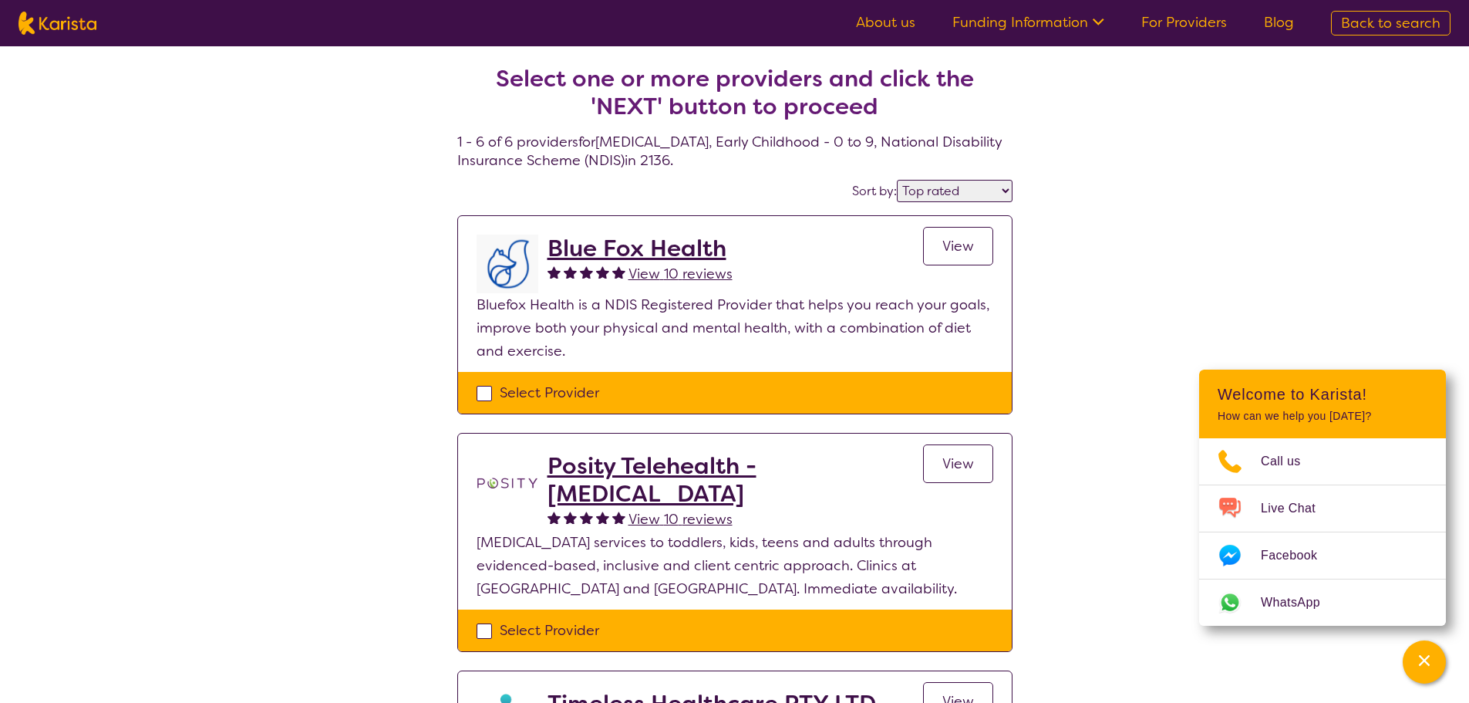
click at [632, 464] on h2 "Posity Telehealth - Occupational Therapy" at bounding box center [736, 480] width 376 height 56
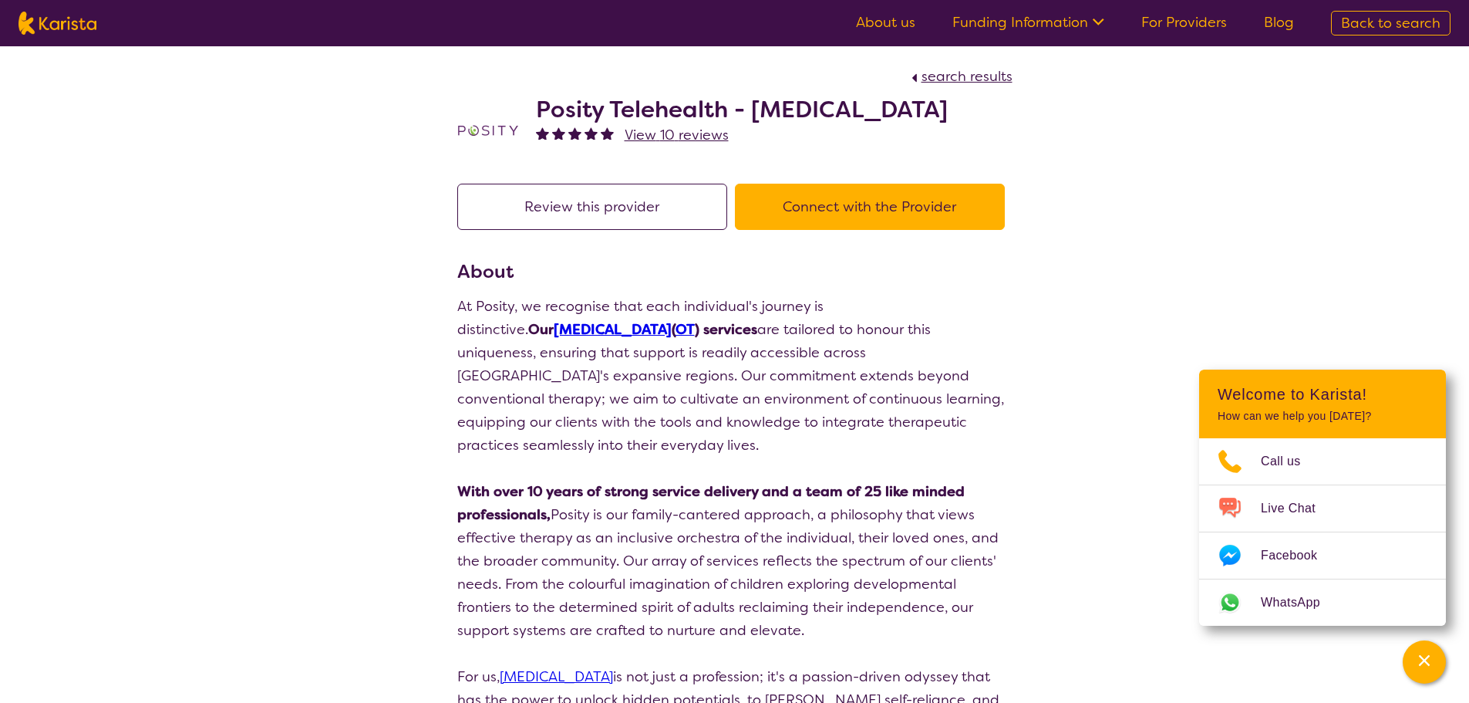
click at [613, 667] on link "[MEDICAL_DATA]" at bounding box center [556, 676] width 113 height 19
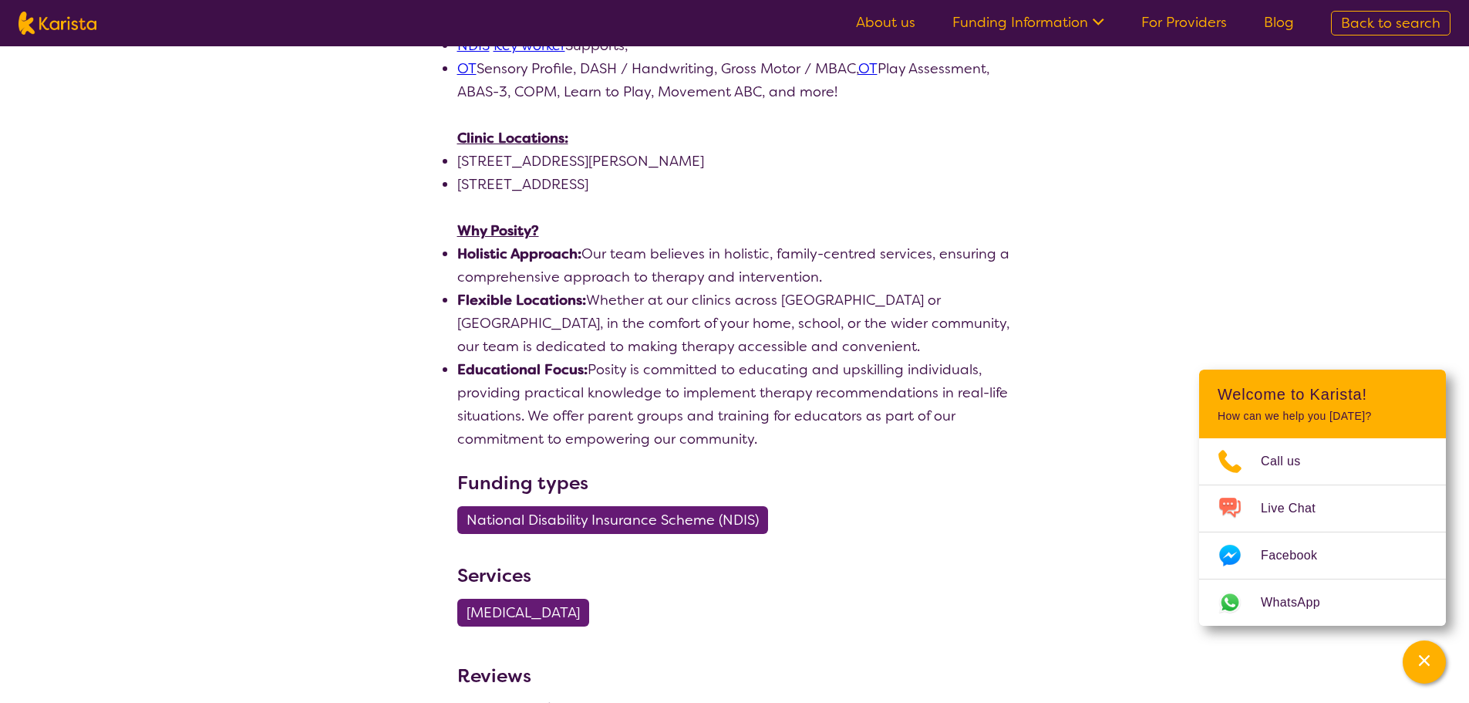
scroll to position [1209, 0]
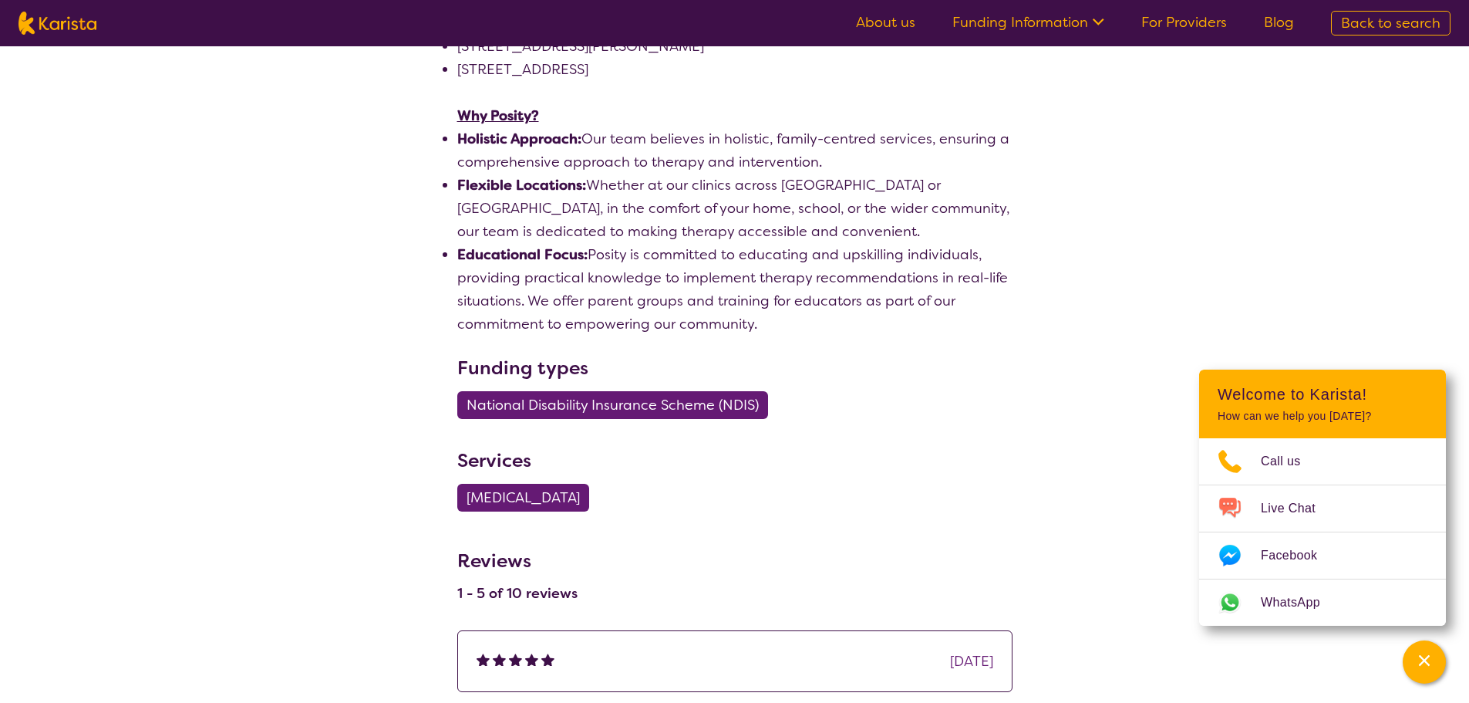
select select "by_score"
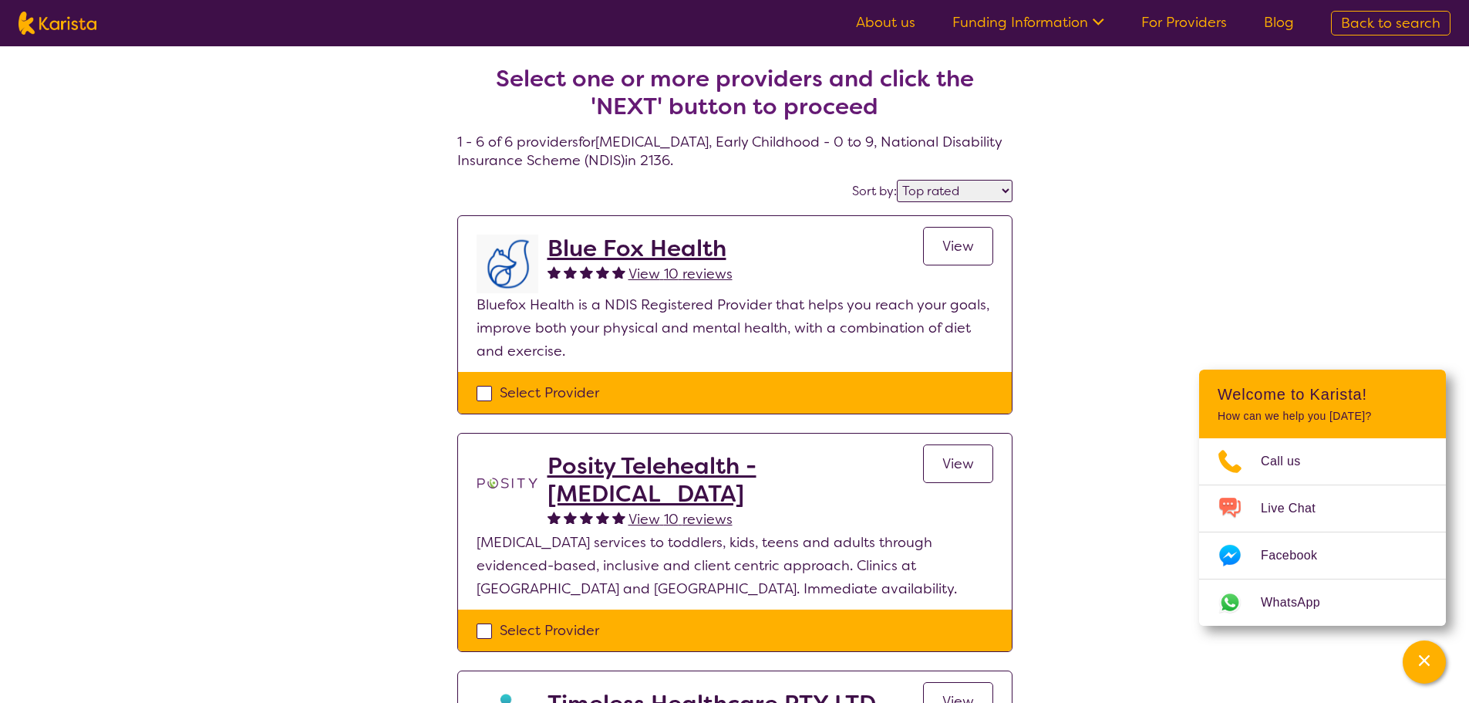
click at [604, 250] on h2 "Blue Fox Health" at bounding box center [640, 248] width 185 height 28
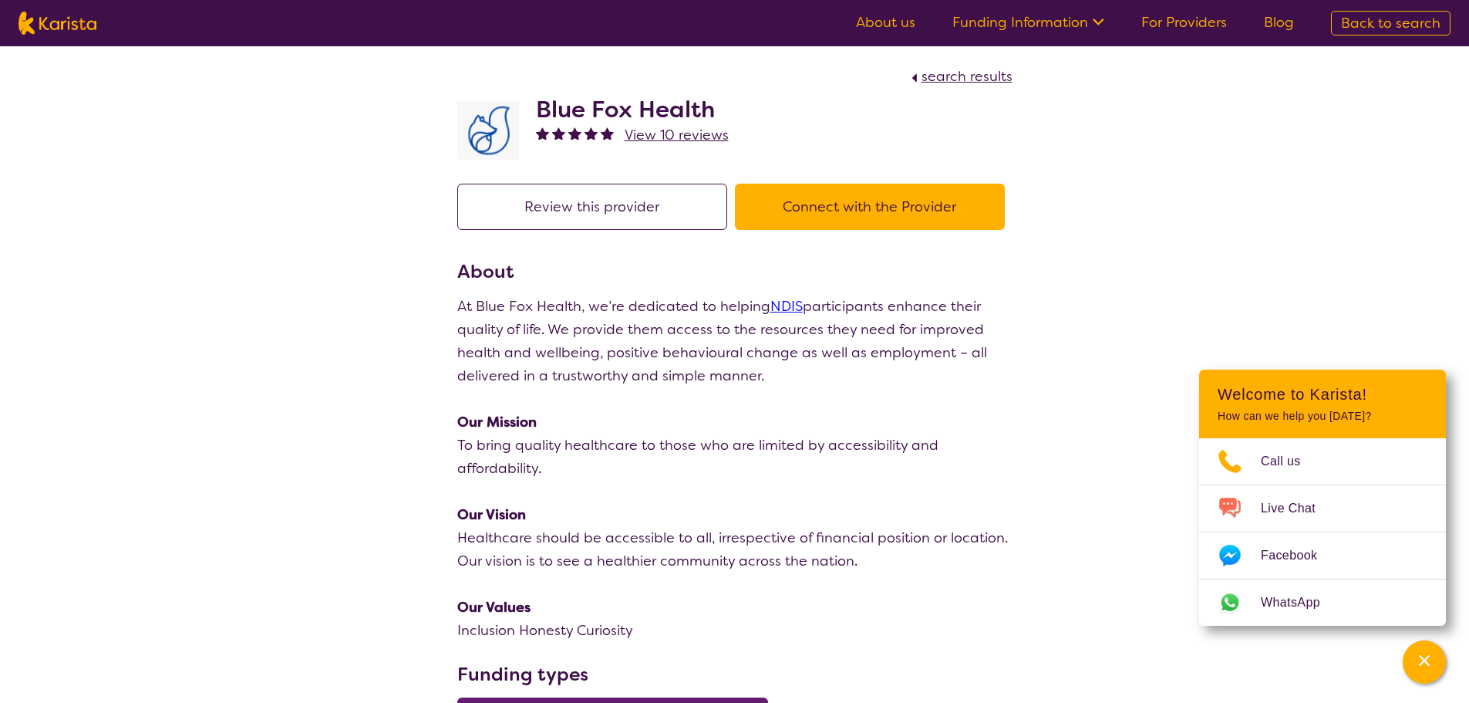
click at [967, 82] on span "search results" at bounding box center [967, 76] width 91 height 19
select select "by_score"
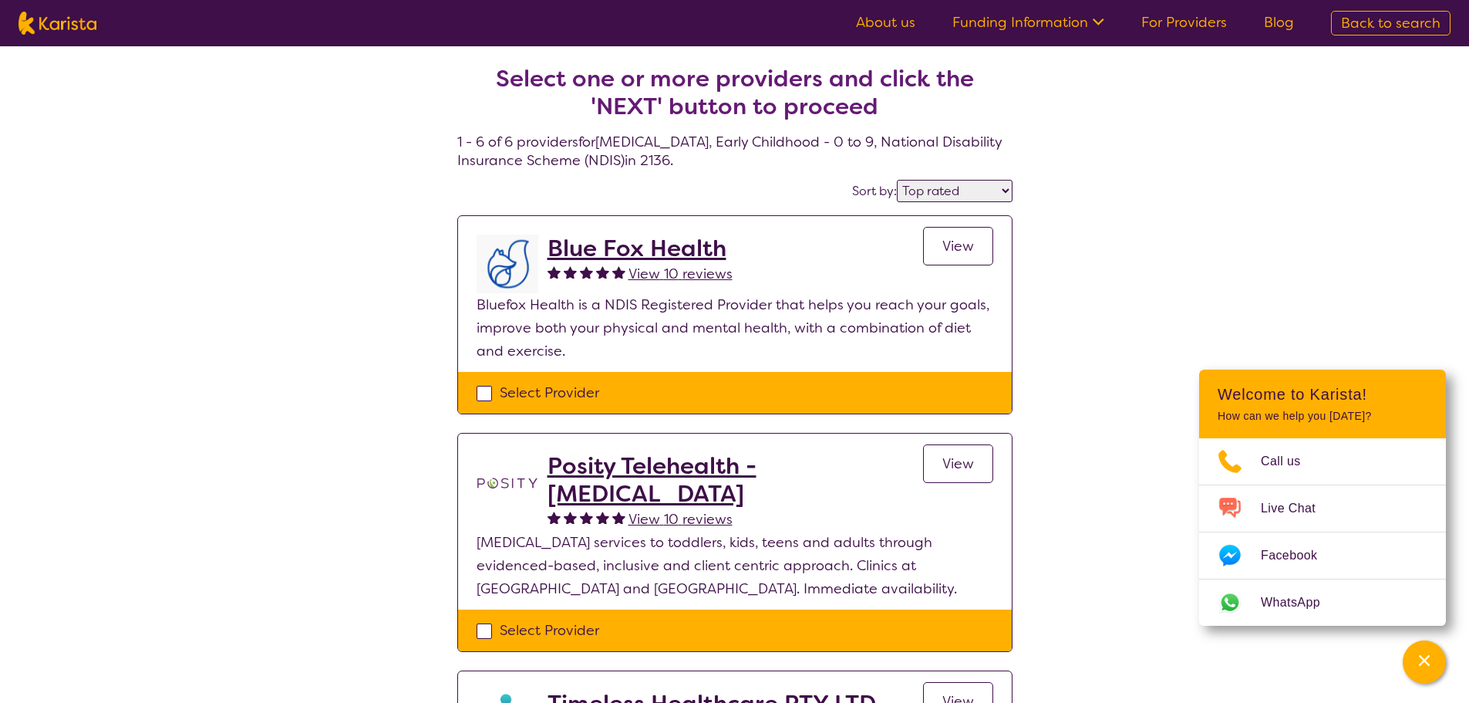
scroll to position [167, 0]
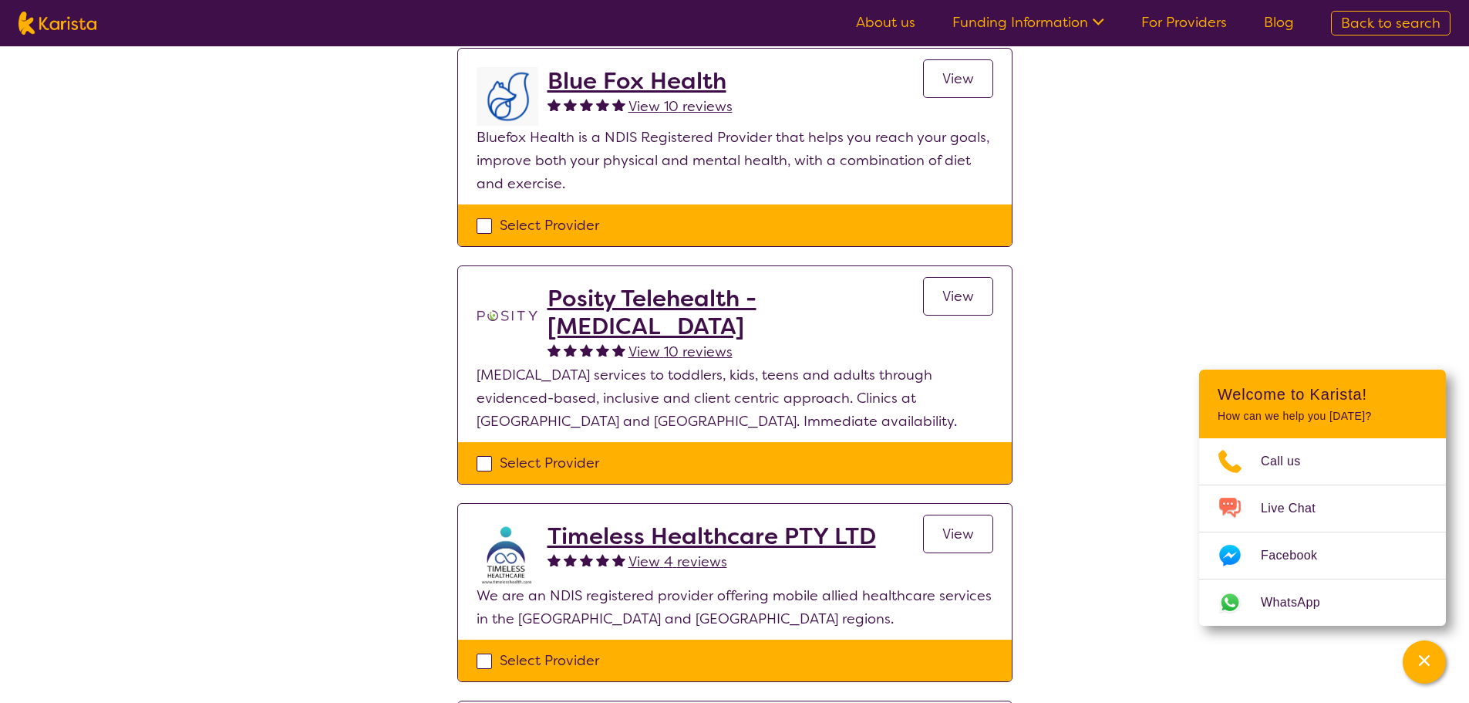
click at [679, 531] on h2 "Timeless Healthcare PTY LTD" at bounding box center [712, 536] width 329 height 28
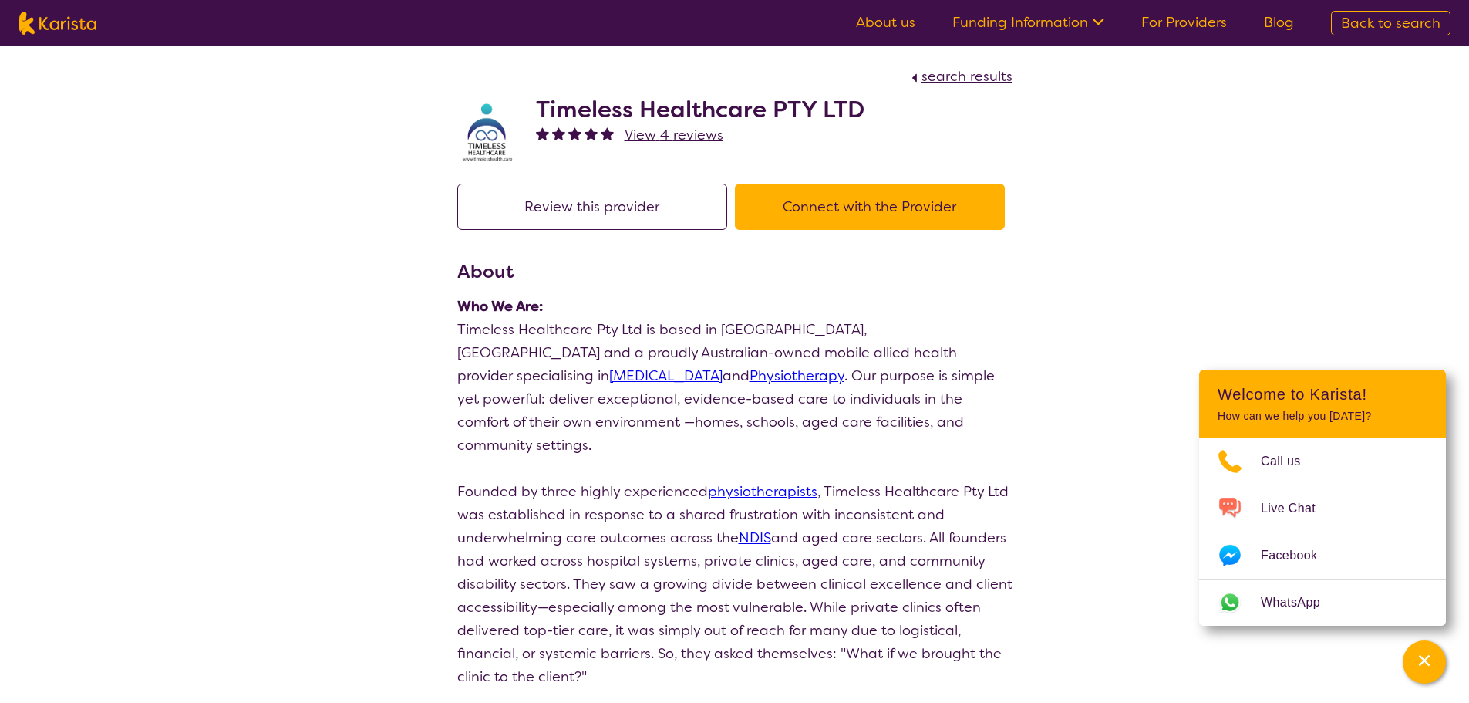
drag, startPoint x: 866, startPoint y: 354, endPoint x: 509, endPoint y: 376, distance: 357.8
click at [509, 376] on p "Timeless Healthcare Pty Ltd is based in Sydney, New South Wales and a proudly A…" at bounding box center [734, 387] width 555 height 139
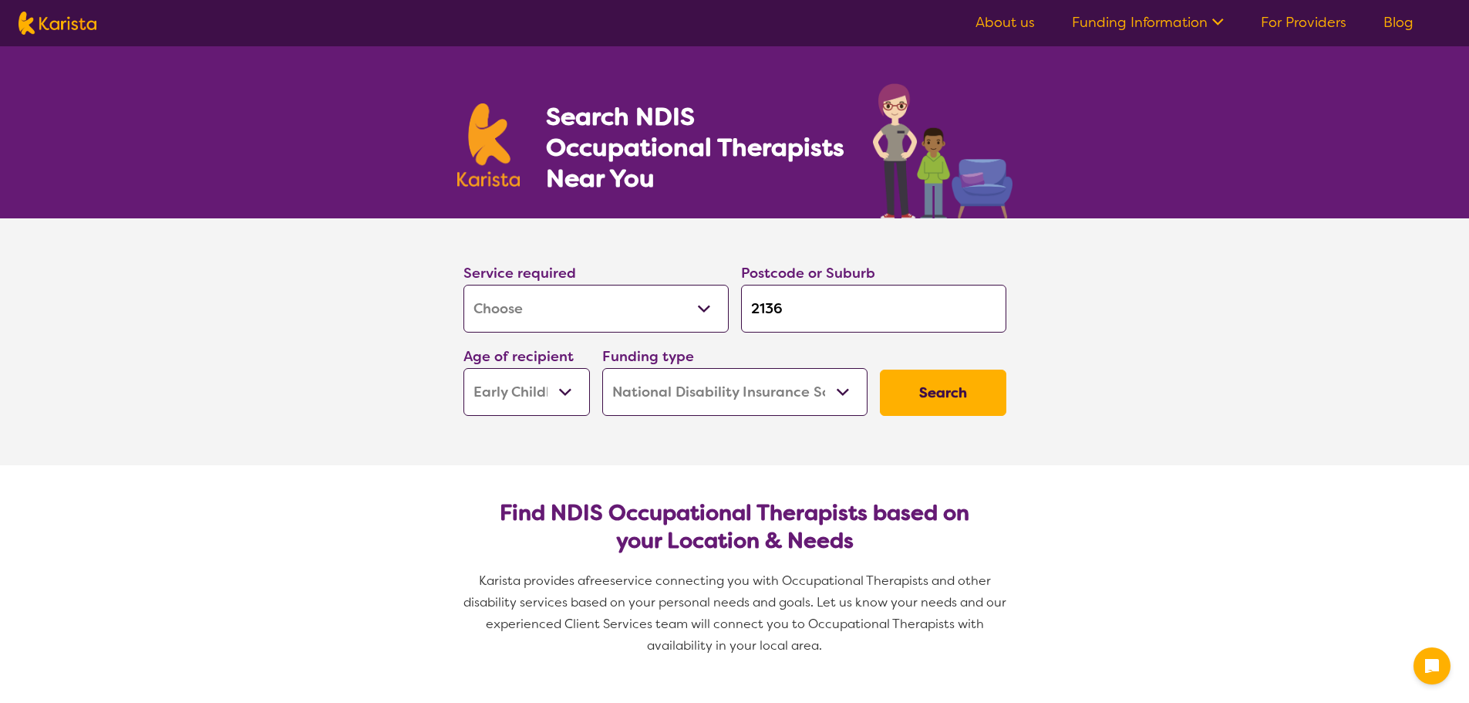
select select "[MEDICAL_DATA]"
select select "EC"
select select "NDIS"
select select "[MEDICAL_DATA]"
select select "EC"
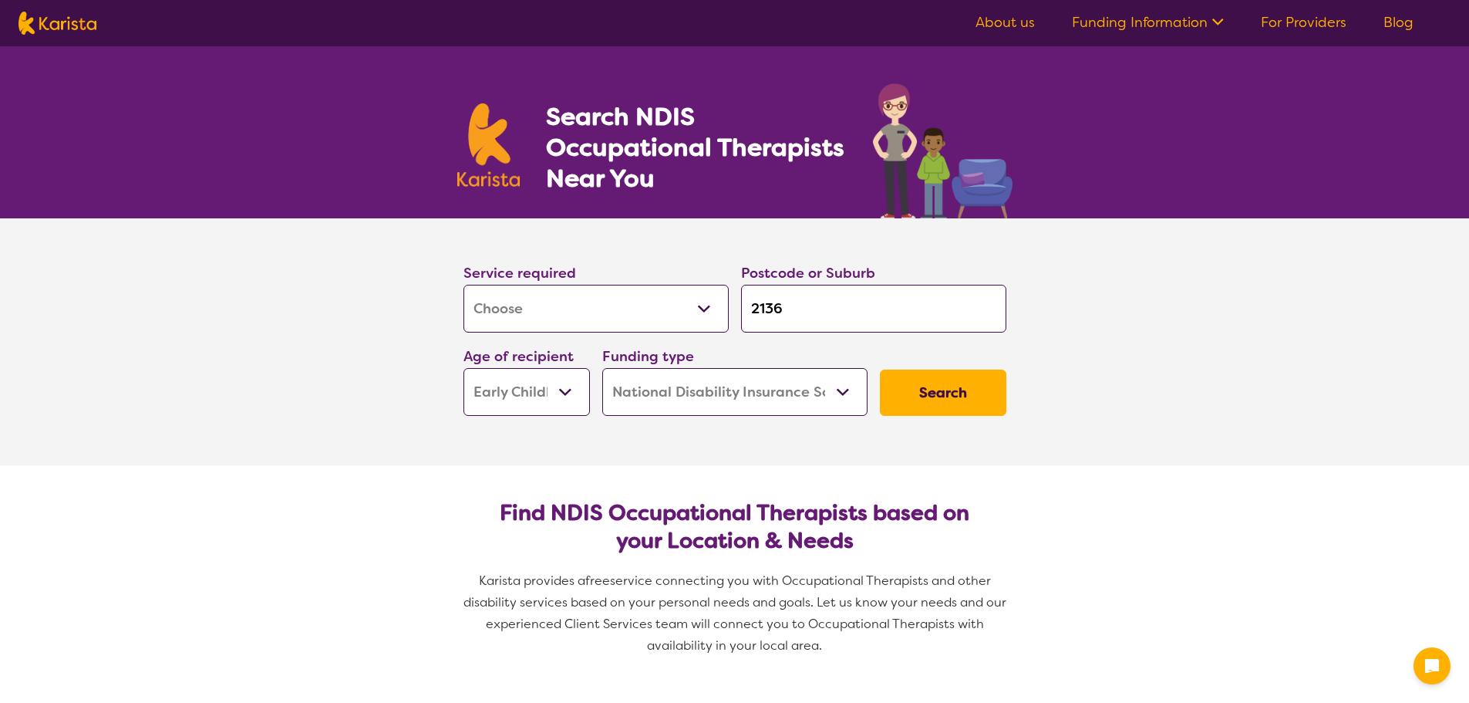
select select "NDIS"
